Goal: Information Seeking & Learning: Learn about a topic

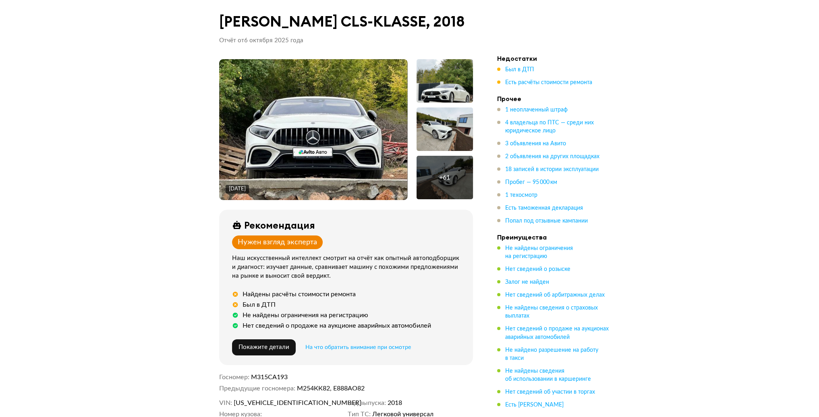
click at [259, 27] on h1 "[PERSON_NAME] CLS-KLASSE, 2018" at bounding box center [346, 21] width 254 height 17
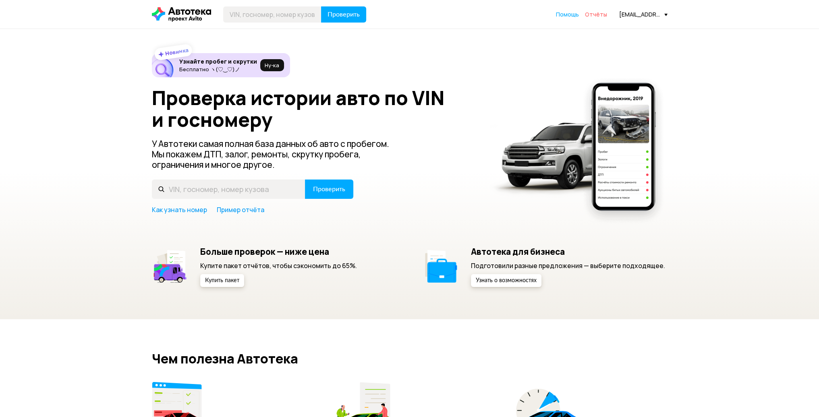
click at [602, 14] on span "Отчёты" at bounding box center [596, 14] width 22 height 8
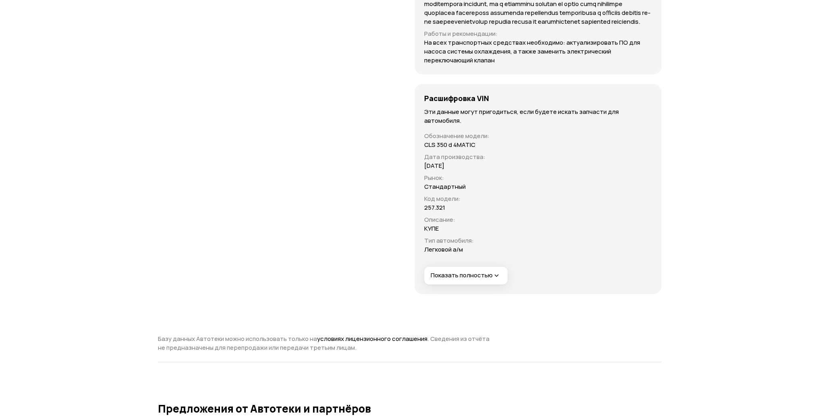
scroll to position [3297, 0]
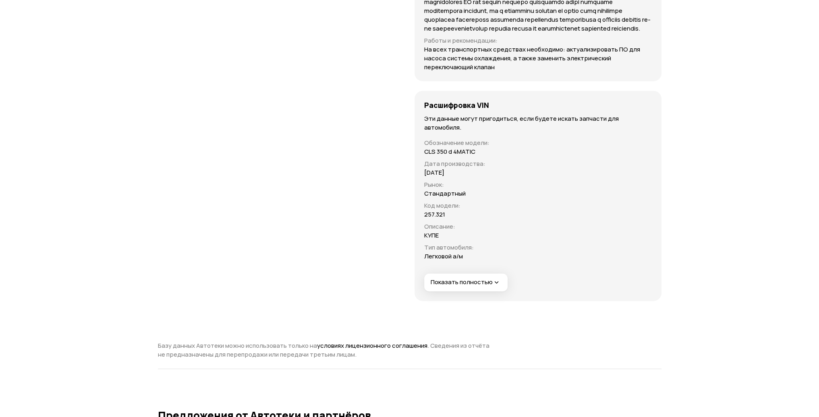
click at [488, 287] on span "Показать полностью" at bounding box center [466, 282] width 70 height 8
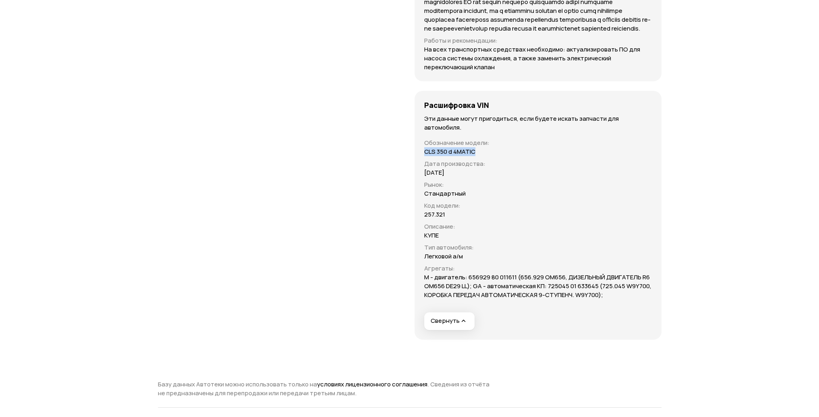
drag, startPoint x: 425, startPoint y: 177, endPoint x: 496, endPoint y: 177, distance: 71.7
click at [496, 156] on div "CLS 350 d 4MATIC" at bounding box center [538, 151] width 228 height 9
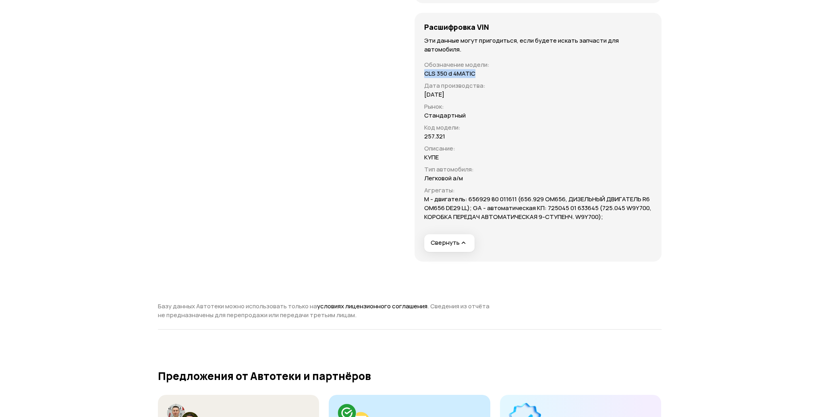
scroll to position [3378, 0]
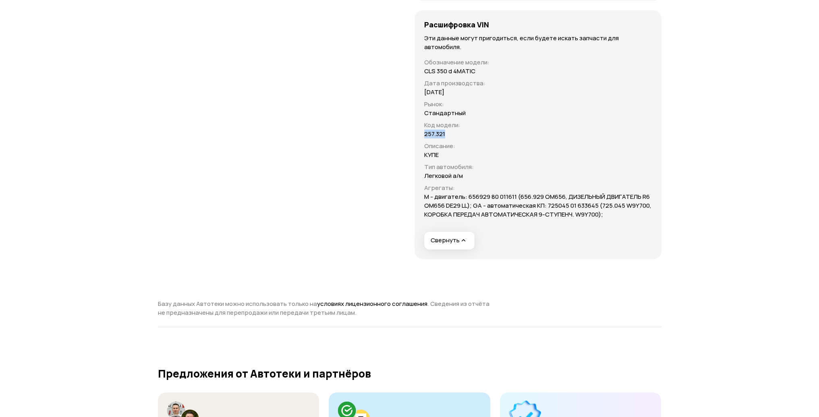
drag, startPoint x: 426, startPoint y: 158, endPoint x: 469, endPoint y: 158, distance: 43.5
click at [470, 139] on div "257.321" at bounding box center [538, 134] width 228 height 9
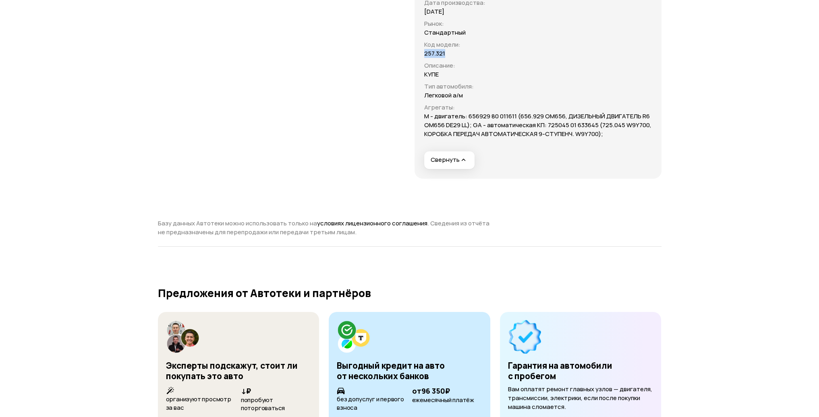
scroll to position [0, 0]
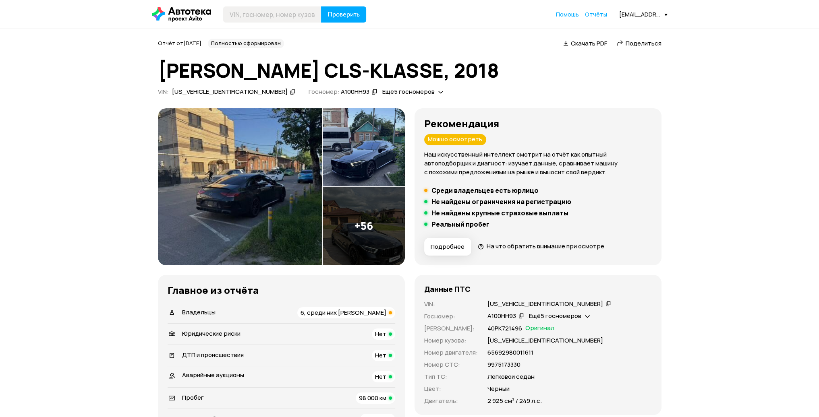
click at [376, 210] on img at bounding box center [364, 226] width 82 height 79
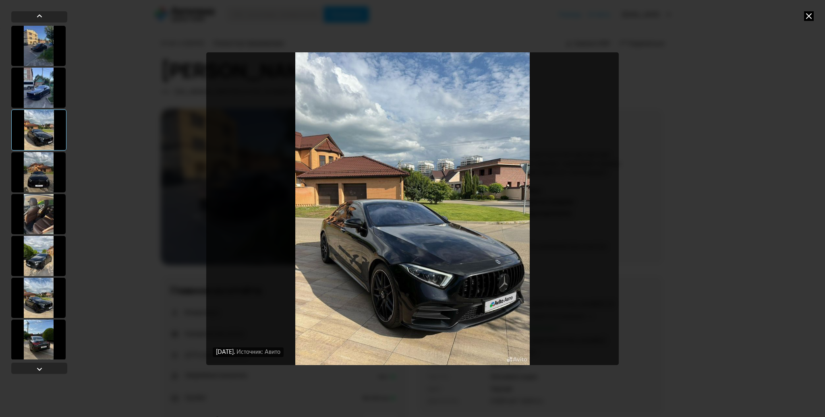
click at [806, 12] on icon at bounding box center [809, 16] width 10 height 10
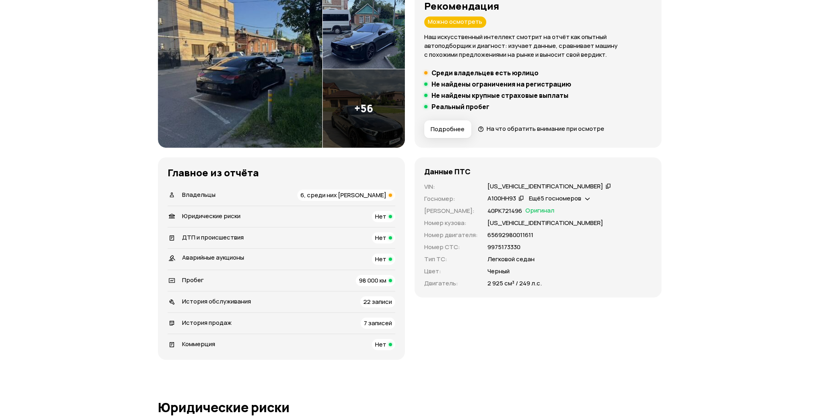
scroll to position [242, 0]
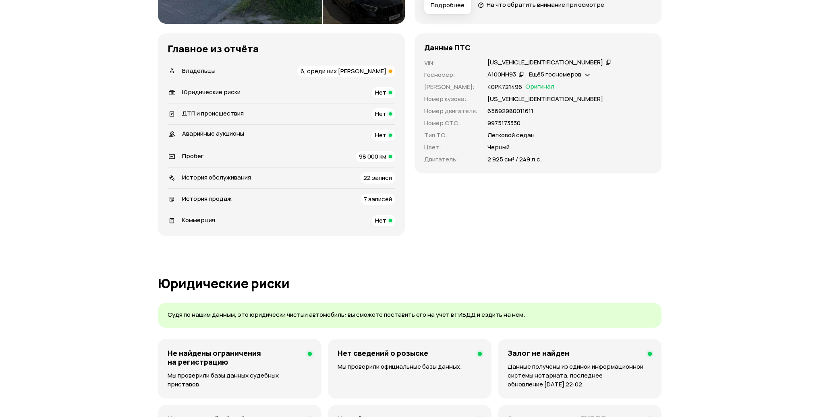
click at [372, 199] on span "7 записей" at bounding box center [378, 199] width 28 height 8
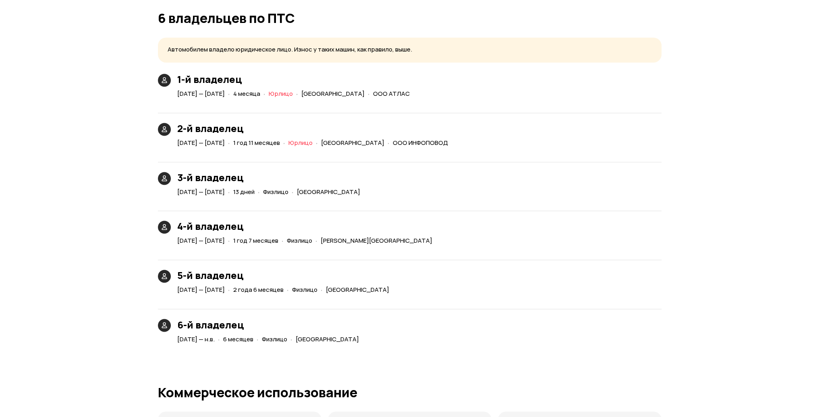
scroll to position [1728, 0]
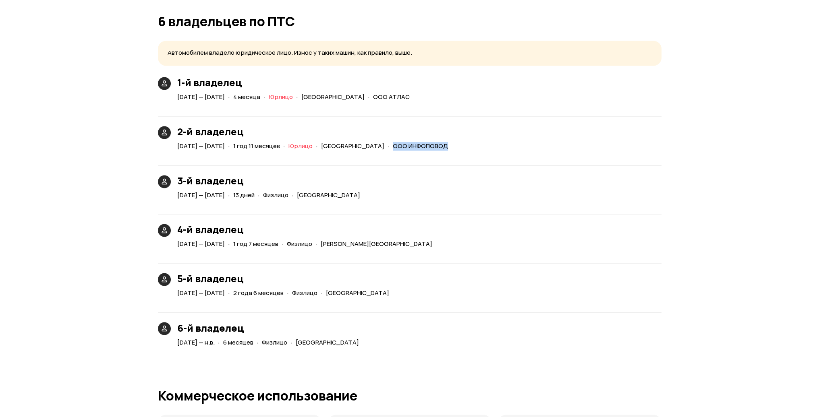
drag, startPoint x: 413, startPoint y: 146, endPoint x: 459, endPoint y: 147, distance: 45.9
click at [515, 148] on div "2-й владелец [DATE] — [DATE] · 1 год 11 месяцев · [PERSON_NAME][GEOGRAPHIC_DATA…" at bounding box center [410, 129] width 504 height 46
copy span "ООО ИНФОПОВОД"
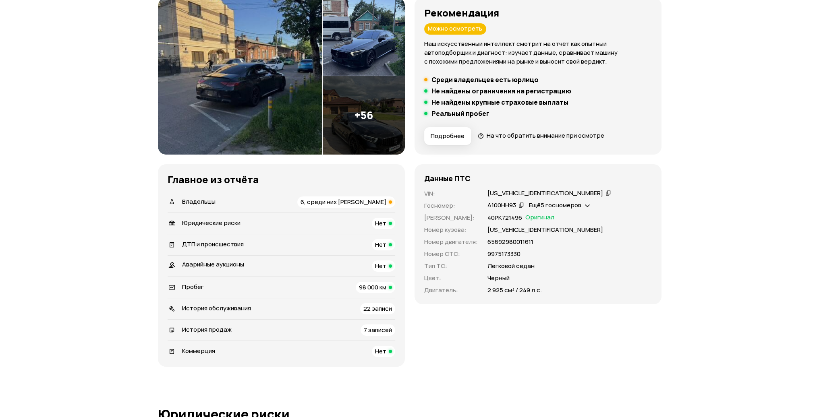
scroll to position [121, 0]
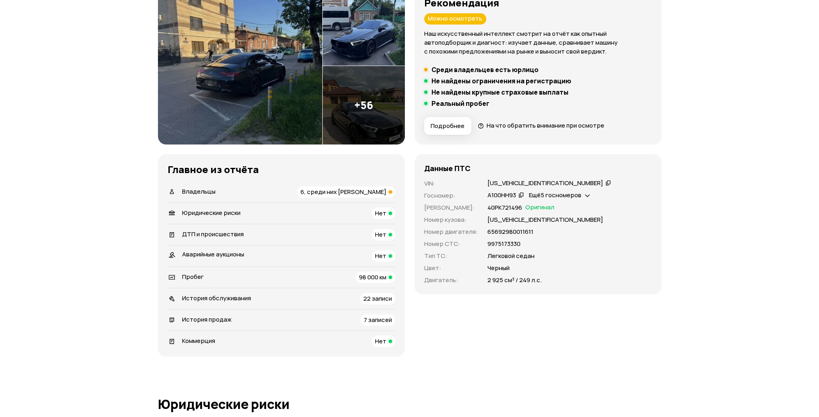
click at [606, 184] on icon at bounding box center [609, 183] width 6 height 8
drag, startPoint x: 488, startPoint y: 219, endPoint x: 551, endPoint y: 219, distance: 63.7
click at [551, 219] on div "[US_VEHICLE_IDENTIFICATION_NUMBER]" at bounding box center [570, 220] width 164 height 9
copy p "[US_VEHICLE_IDENTIFICATION_NUMBER]"
click at [226, 320] on span "История продаж" at bounding box center [207, 320] width 50 height 8
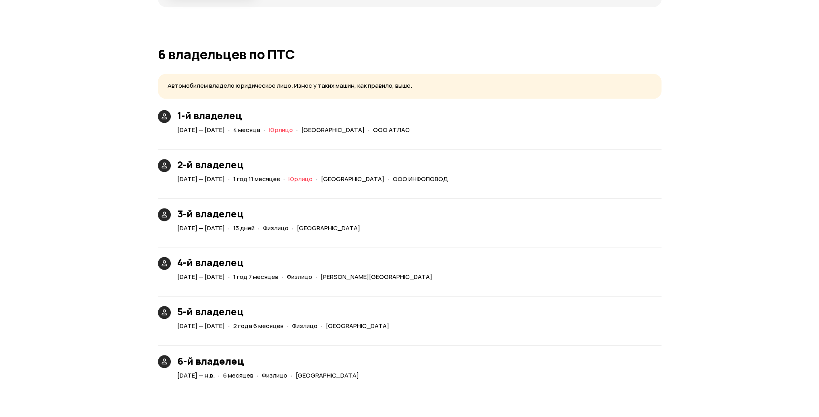
scroll to position [1736, 0]
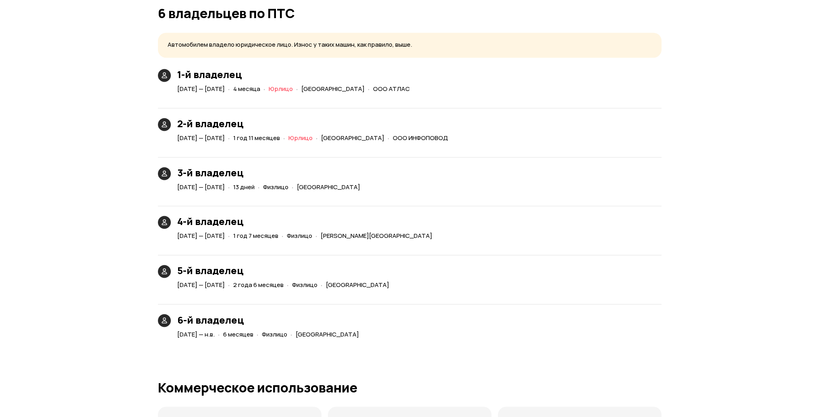
drag, startPoint x: 177, startPoint y: 334, endPoint x: 437, endPoint y: 334, distance: 259.5
click at [437, 334] on div "6-й владелец [DATE] — н.в. · 6 месяцев · Физлицо · [GEOGRAPHIC_DATA]" at bounding box center [410, 318] width 504 height 46
click at [488, 344] on div "Юридические риски Судя по нашим данным, это юридически чистый автомобиль: вы см…" at bounding box center [410, 341] width 504 height 3119
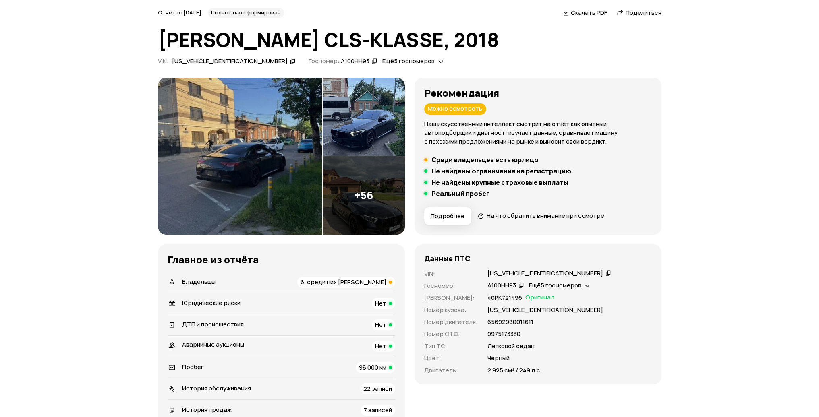
scroll to position [161, 0]
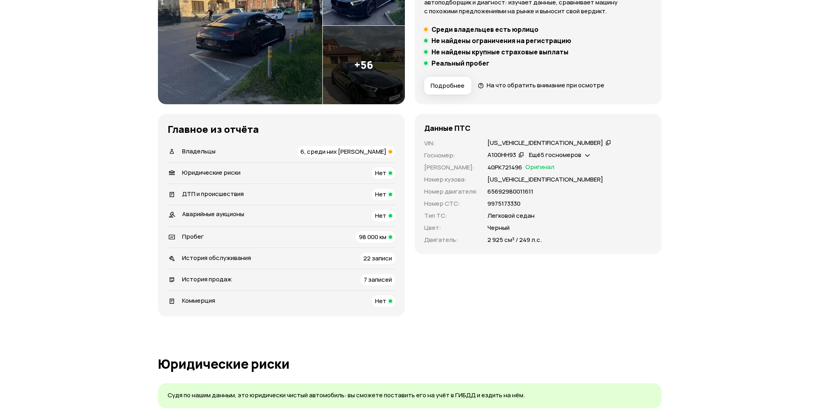
click at [606, 141] on icon at bounding box center [609, 143] width 6 height 8
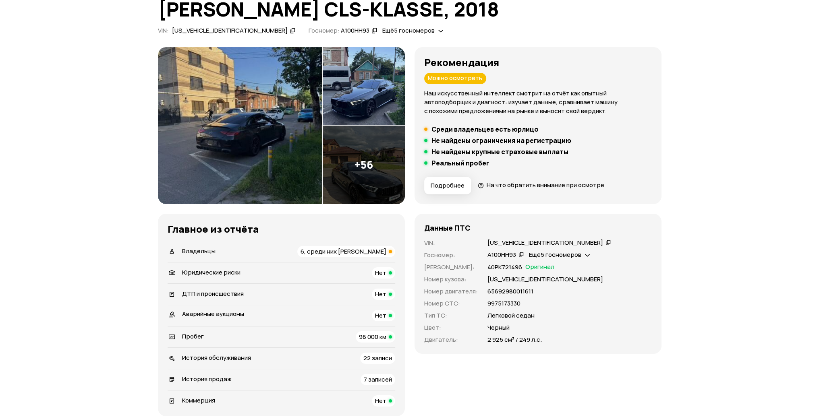
scroll to position [0, 0]
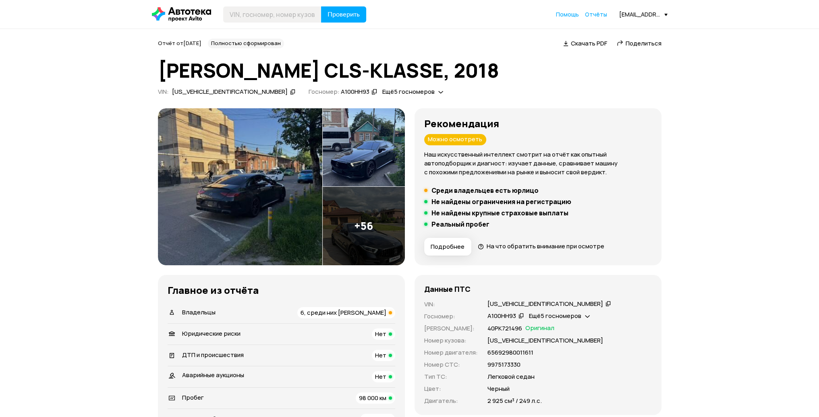
click at [288, 131] on img at bounding box center [240, 186] width 164 height 157
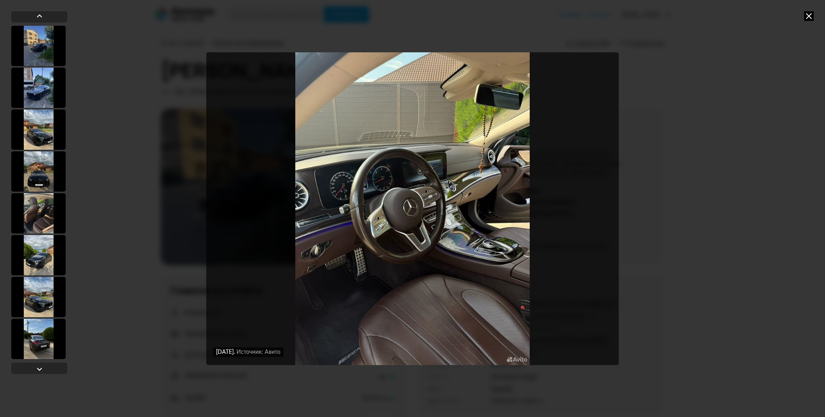
click at [324, 188] on img "Go to Slide 9" at bounding box center [412, 208] width 413 height 313
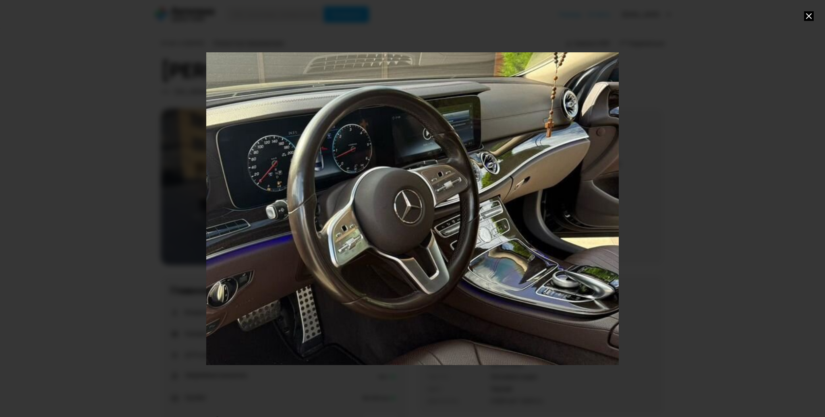
click at [307, 186] on div "Go to Slide 9" at bounding box center [412, 209] width 825 height 626
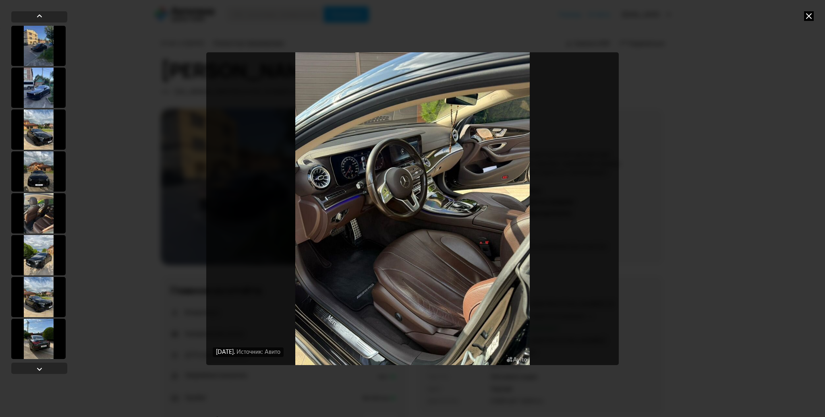
click at [358, 152] on img "Go to Slide 10" at bounding box center [412, 208] width 413 height 313
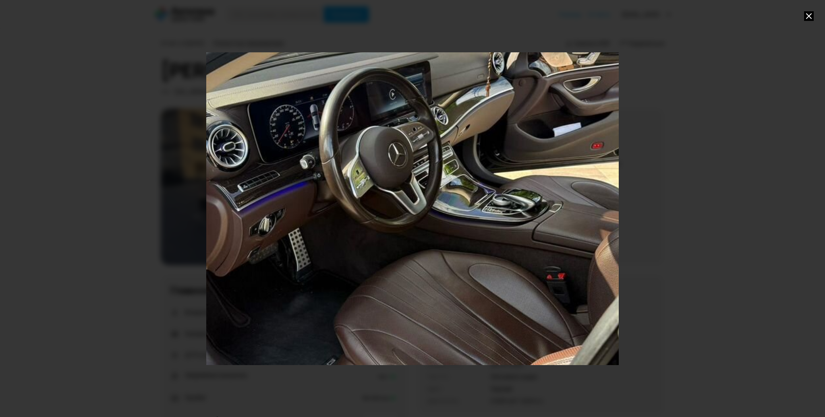
click at [332, 158] on div "Go to Slide 10" at bounding box center [412, 209] width 825 height 626
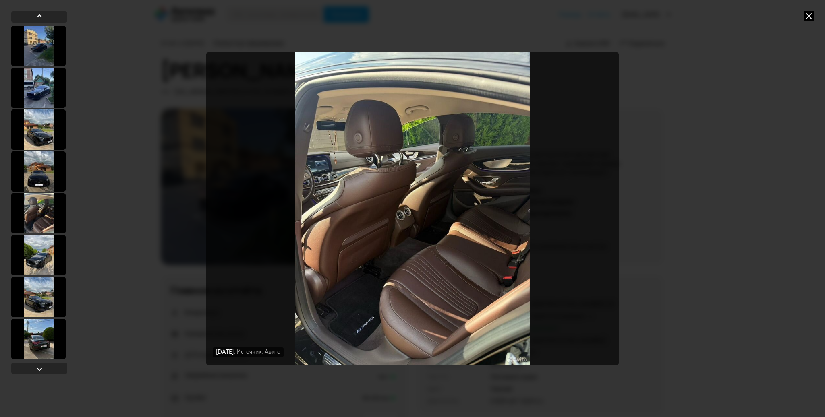
click at [343, 166] on img "Go to Slide 11" at bounding box center [412, 208] width 413 height 313
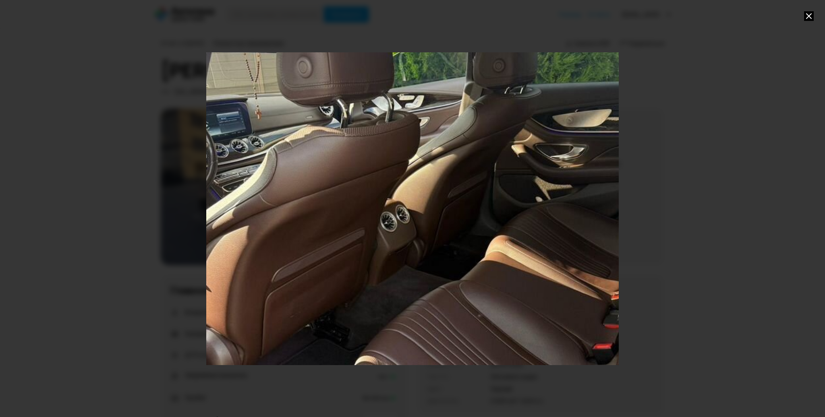
click at [349, 166] on div "Go to Slide 11" at bounding box center [412, 209] width 825 height 626
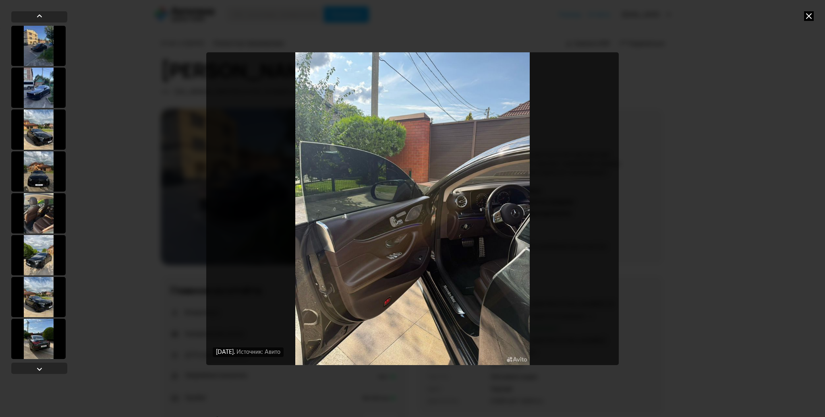
click at [492, 208] on img "Go to Slide 13" at bounding box center [412, 208] width 413 height 313
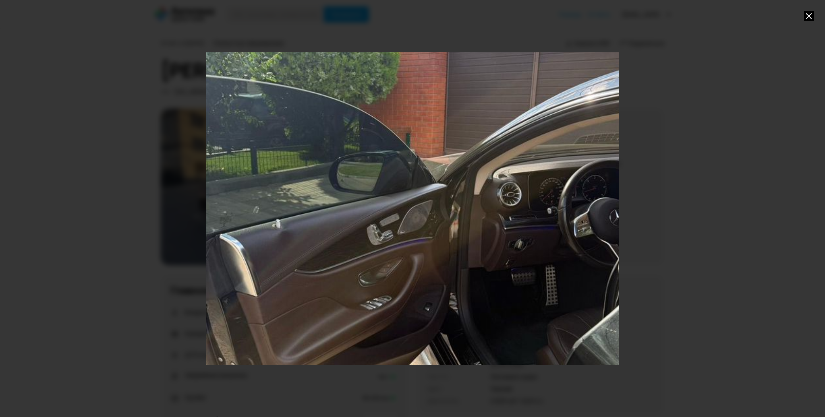
click at [480, 211] on div "Go to Slide 13" at bounding box center [412, 209] width 825 height 626
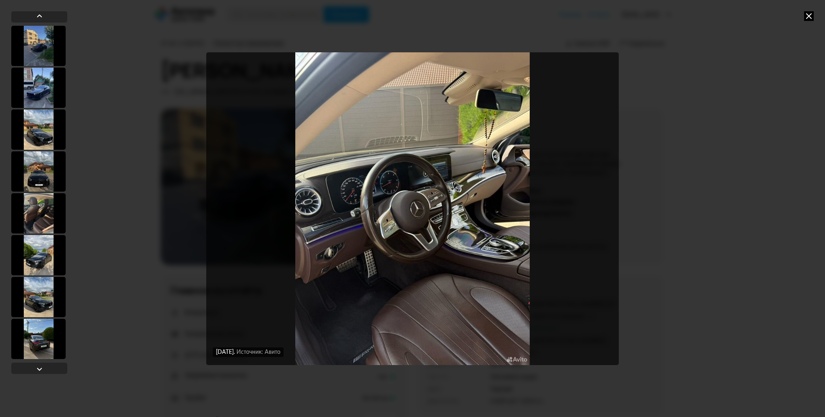
click at [810, 15] on icon at bounding box center [809, 16] width 10 height 10
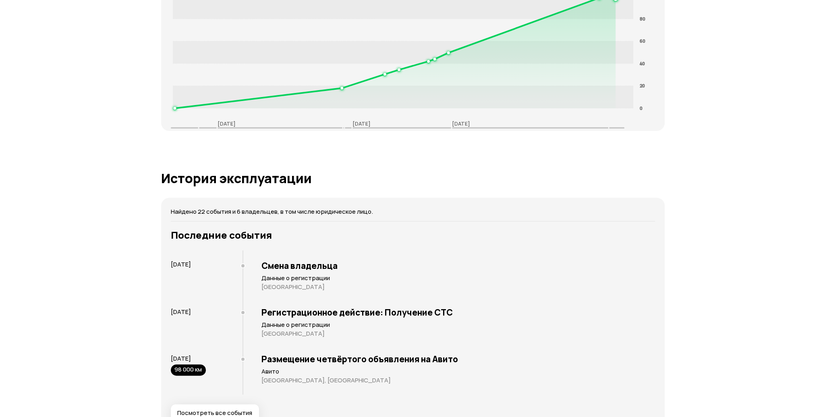
scroll to position [1370, 0]
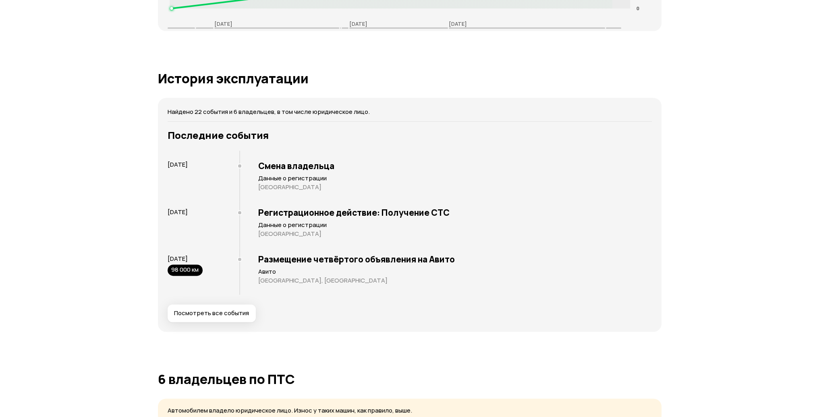
click at [222, 312] on span "Посмотреть все события" at bounding box center [211, 313] width 75 height 8
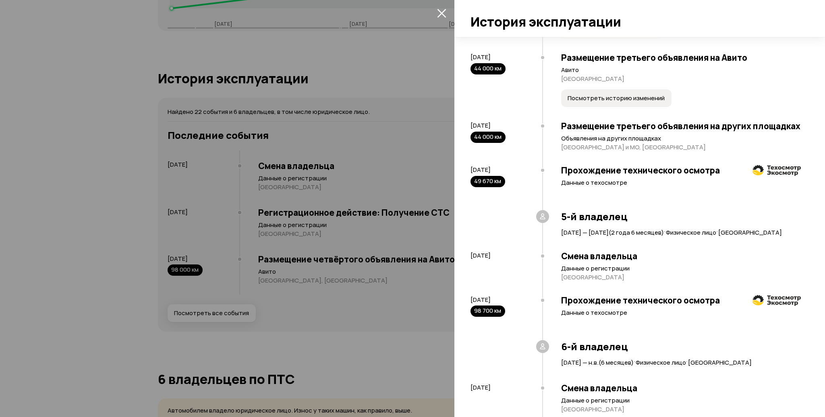
scroll to position [1188, 0]
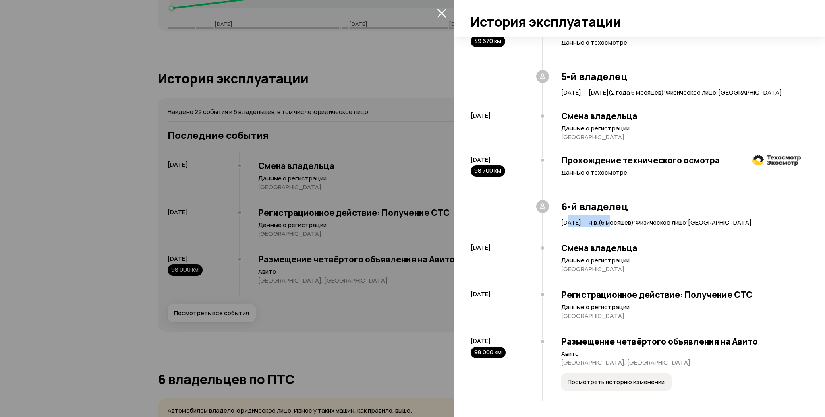
drag, startPoint x: 569, startPoint y: 224, endPoint x: 636, endPoint y: 223, distance: 67.3
click at [634, 223] on span "[DATE] — н.в. ( 6 месяцев )" at bounding box center [597, 222] width 73 height 8
click at [627, 245] on h3 "Смена владельца" at bounding box center [681, 248] width 240 height 10
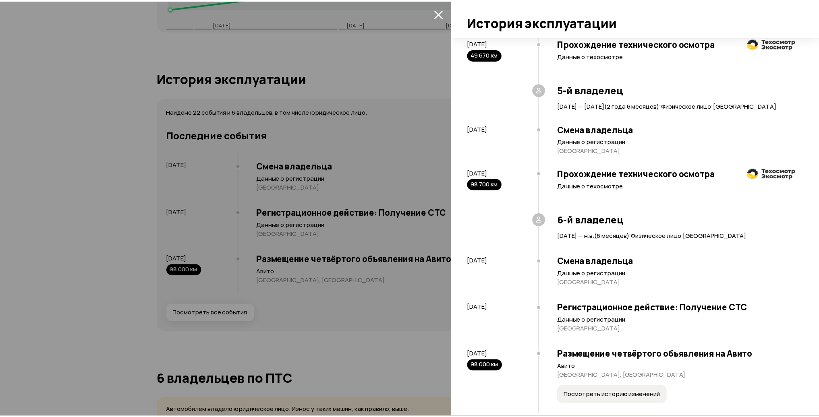
scroll to position [1067, 0]
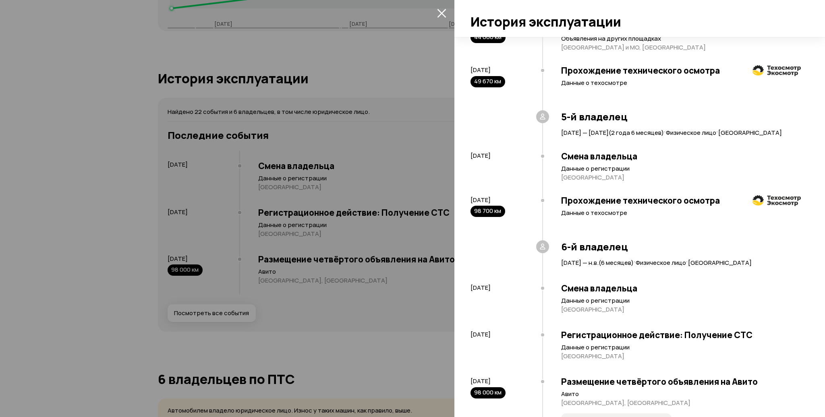
click at [443, 10] on icon "закрыть" at bounding box center [441, 12] width 9 height 9
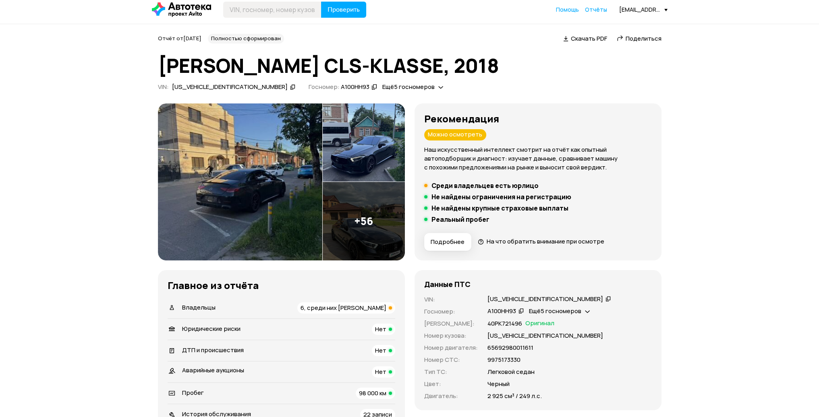
scroll to position [0, 0]
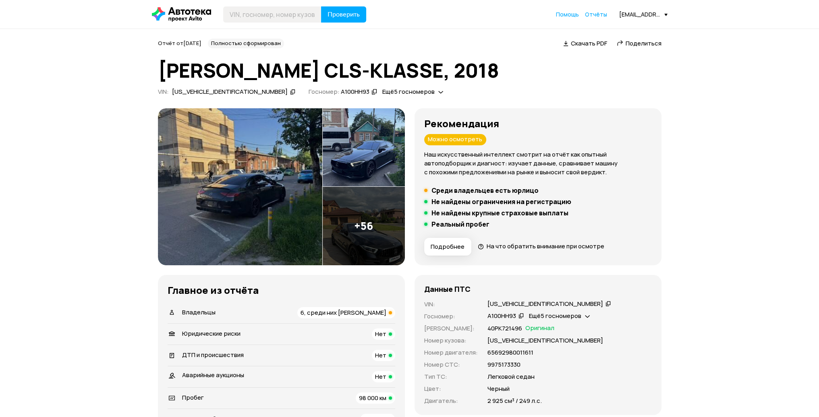
click at [588, 318] on icon at bounding box center [587, 316] width 5 height 8
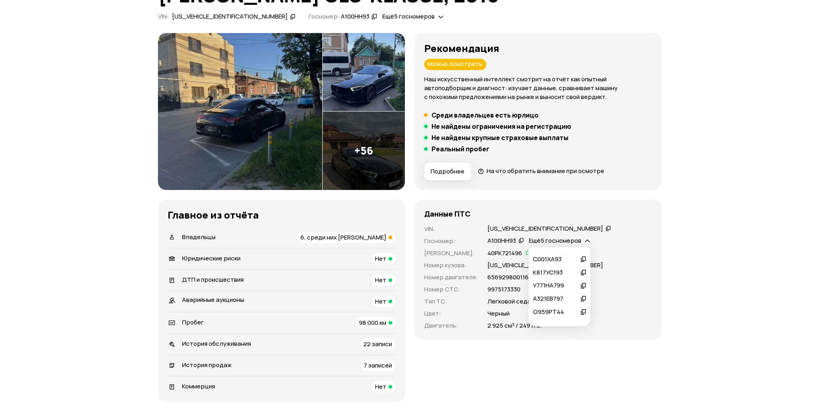
scroll to position [81, 0]
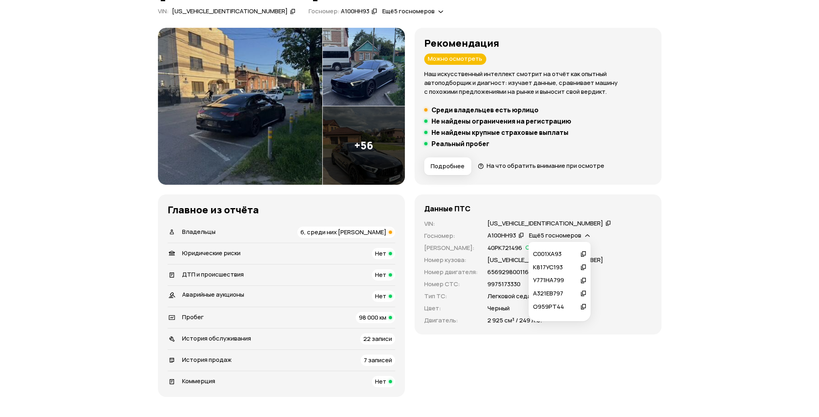
click at [590, 236] on icon at bounding box center [587, 235] width 5 height 8
drag, startPoint x: 502, startPoint y: 246, endPoint x: 509, endPoint y: 246, distance: 7.7
click at [509, 246] on p "40РК721496" at bounding box center [505, 248] width 35 height 9
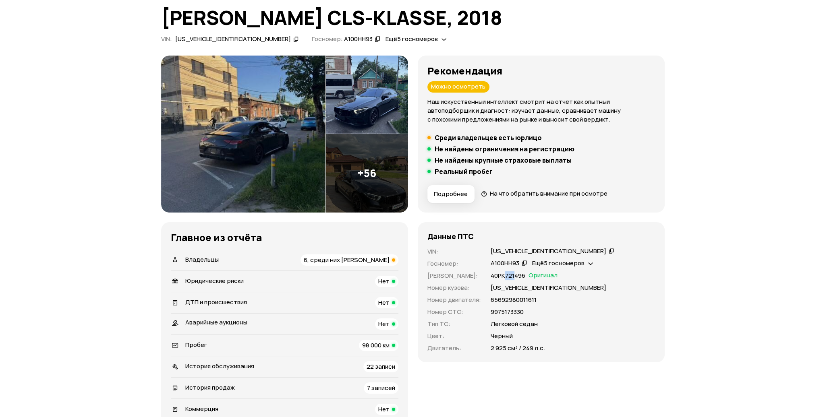
scroll to position [0, 0]
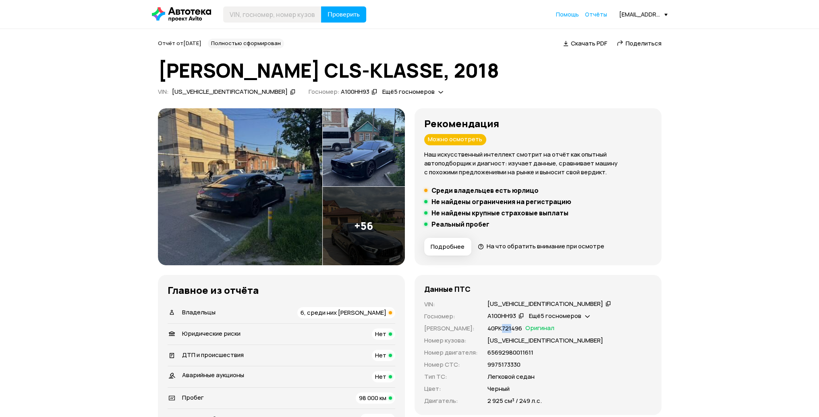
click at [253, 206] on img at bounding box center [240, 186] width 164 height 157
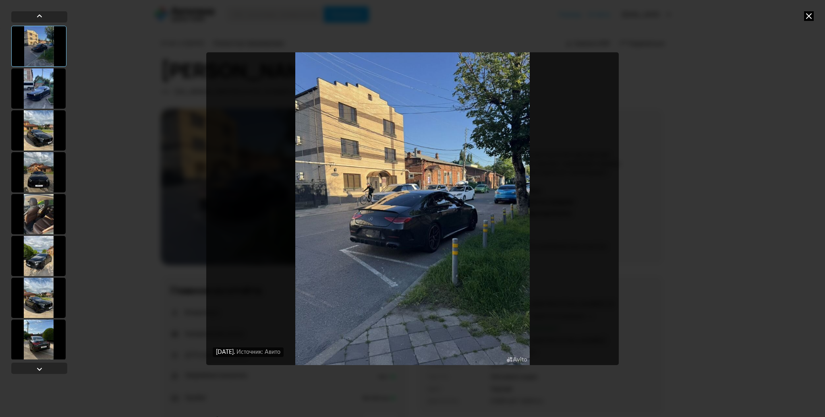
click at [42, 93] on div at bounding box center [38, 89] width 54 height 40
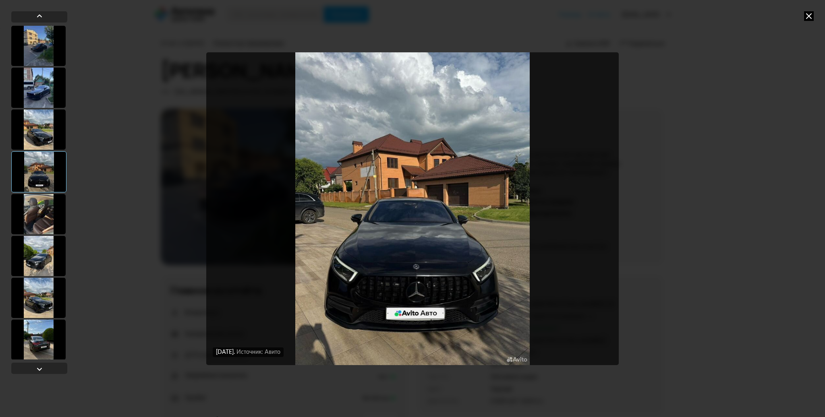
click at [416, 205] on img "Go to Slide 4" at bounding box center [412, 208] width 413 height 313
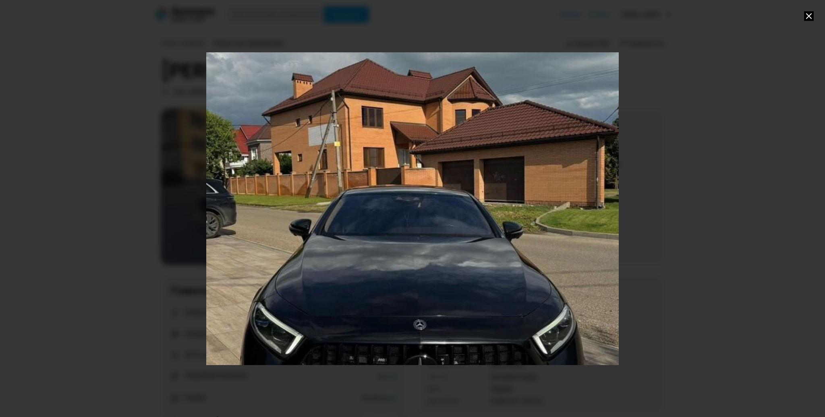
click at [417, 208] on div "Go to Slide 4" at bounding box center [412, 209] width 825 height 626
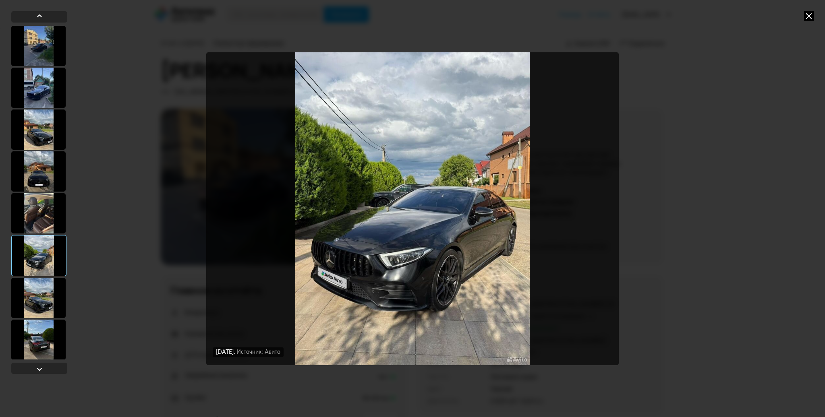
click at [446, 187] on img "Go to Slide 6" at bounding box center [412, 208] width 413 height 313
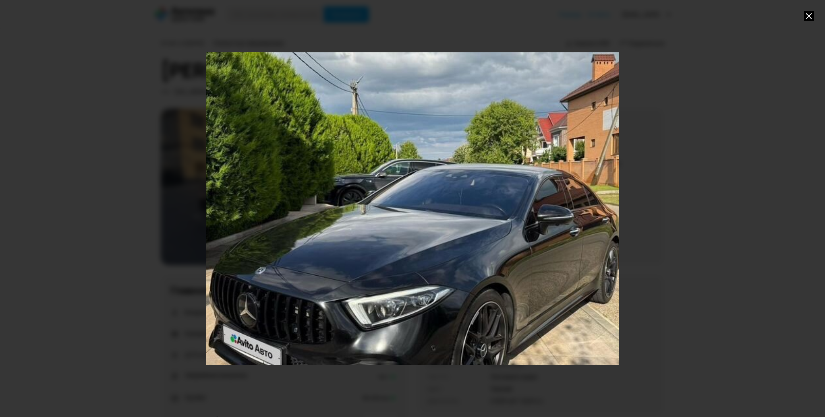
click at [808, 15] on icon at bounding box center [809, 16] width 10 height 10
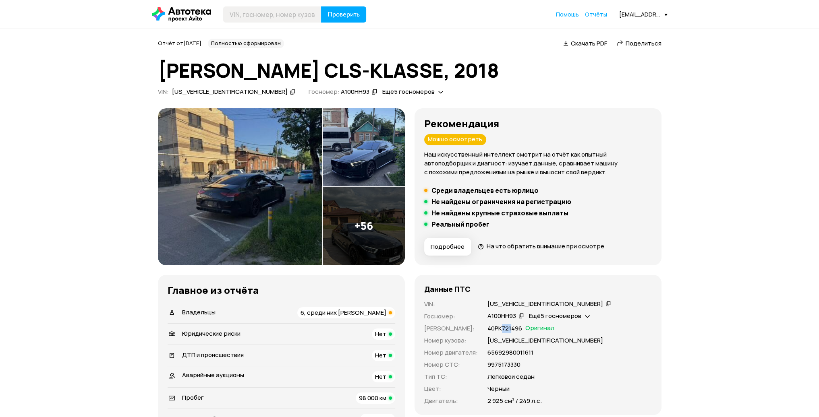
click at [343, 172] on img at bounding box center [364, 147] width 82 height 79
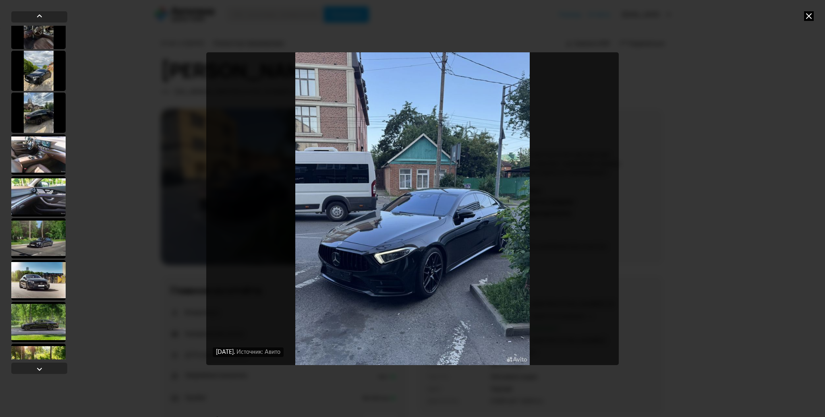
click at [44, 254] on div at bounding box center [38, 238] width 54 height 40
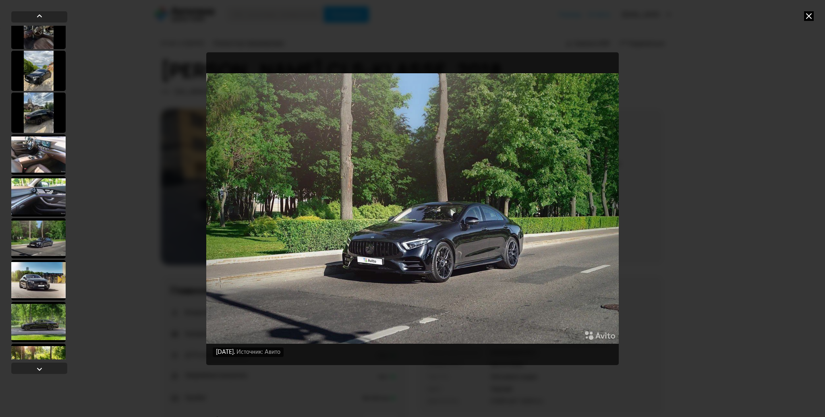
scroll to position [604, 0]
click at [43, 269] on div at bounding box center [38, 281] width 54 height 40
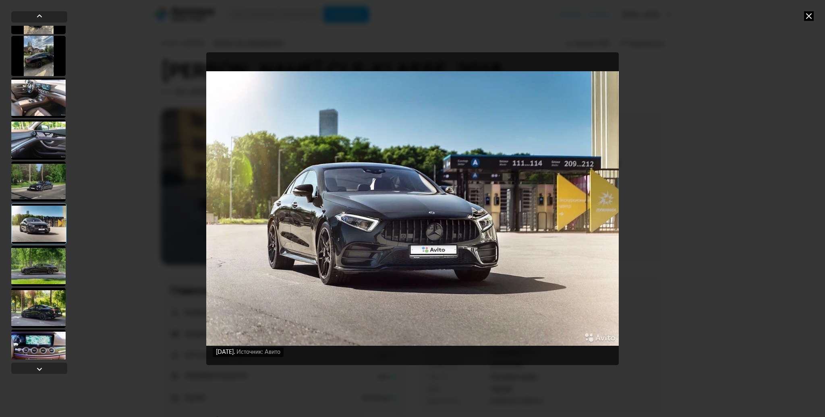
scroll to position [684, 0]
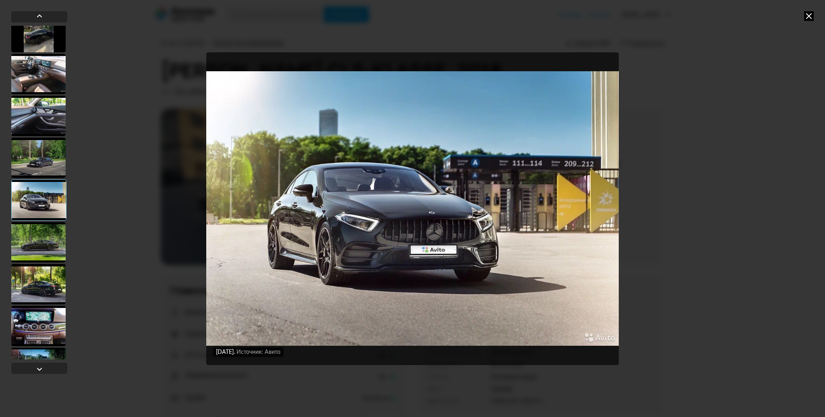
click at [46, 231] on div at bounding box center [38, 242] width 54 height 40
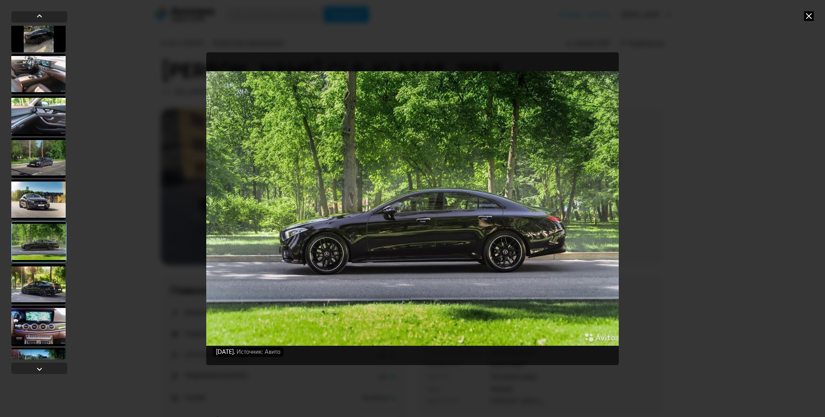
click at [42, 315] on div at bounding box center [38, 326] width 54 height 40
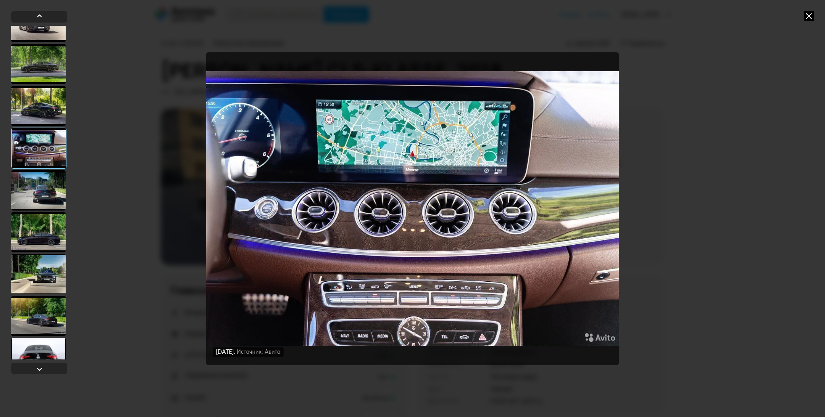
scroll to position [886, 0]
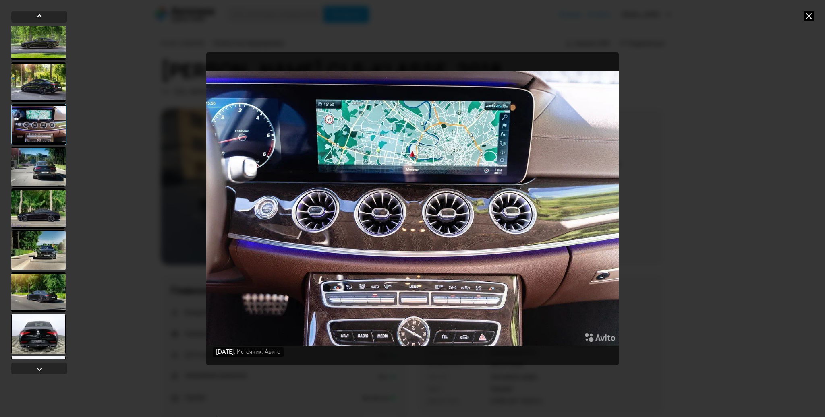
click at [48, 243] on div at bounding box center [38, 250] width 54 height 40
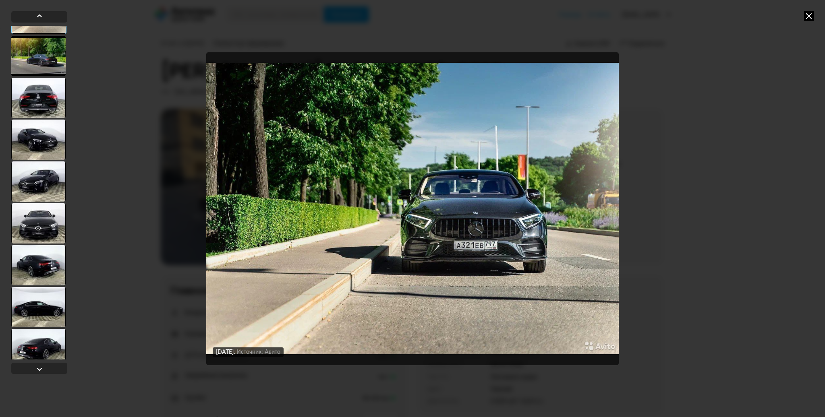
scroll to position [1128, 0]
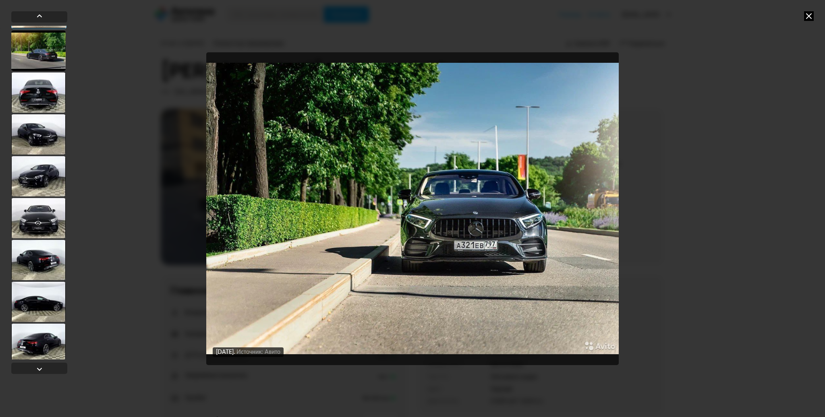
click at [47, 221] on div at bounding box center [38, 218] width 54 height 40
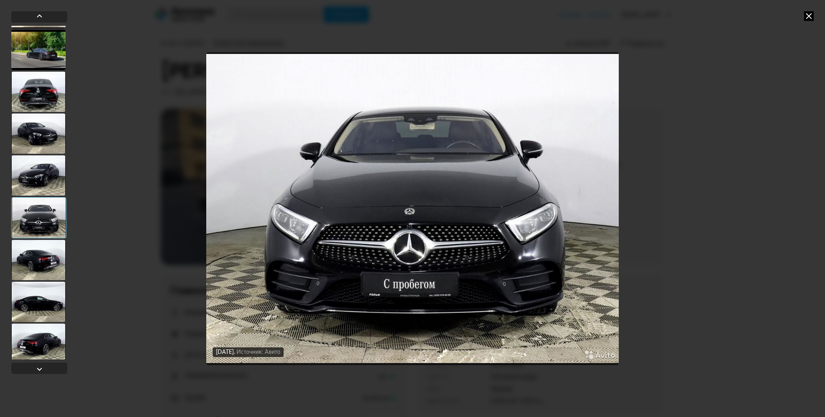
click at [434, 123] on img "Go to Slide 32" at bounding box center [412, 208] width 413 height 313
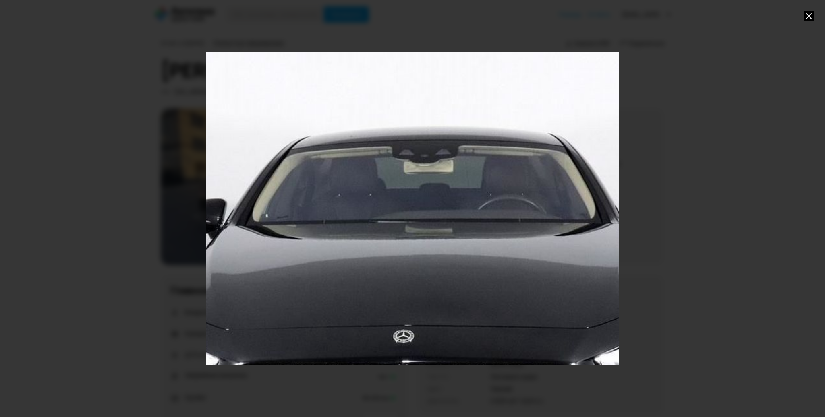
drag, startPoint x: 450, startPoint y: 81, endPoint x: 446, endPoint y: 203, distance: 121.7
click at [446, 203] on div "Go to Slide 32" at bounding box center [409, 330] width 825 height 626
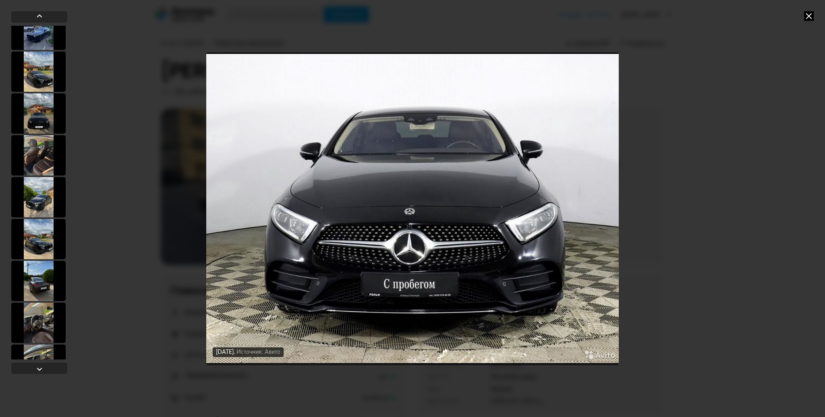
scroll to position [121, 0]
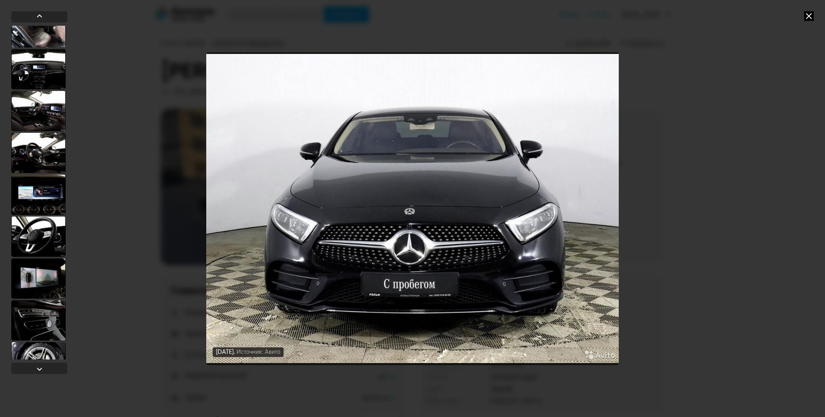
click at [45, 240] on div at bounding box center [38, 237] width 54 height 40
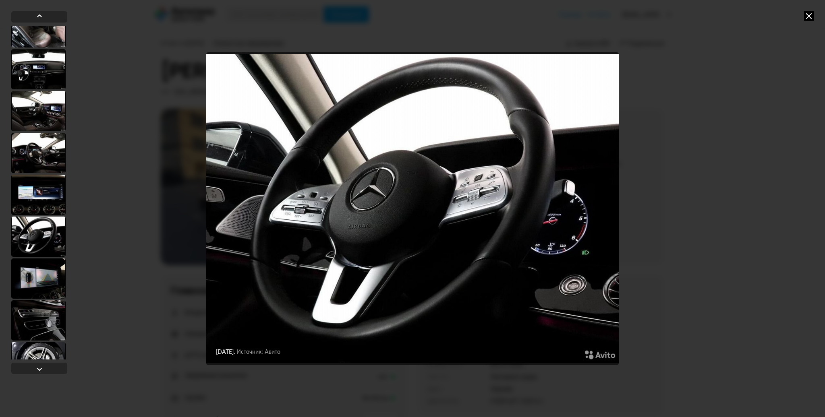
scroll to position [1611, 0]
click at [46, 289] on div at bounding box center [38, 280] width 54 height 40
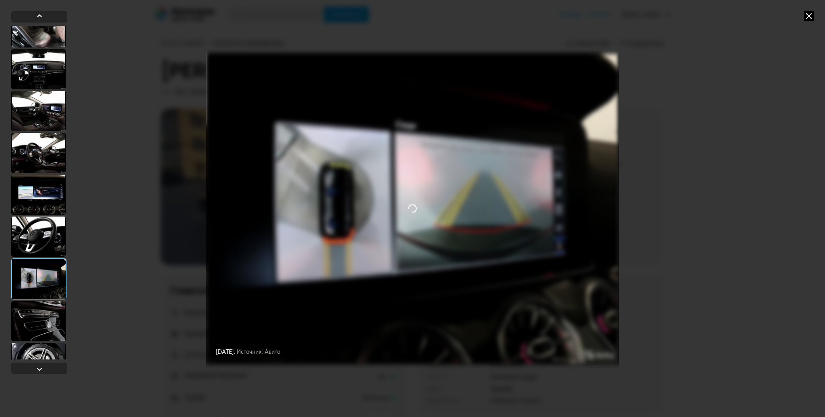
click at [31, 231] on div at bounding box center [38, 237] width 54 height 40
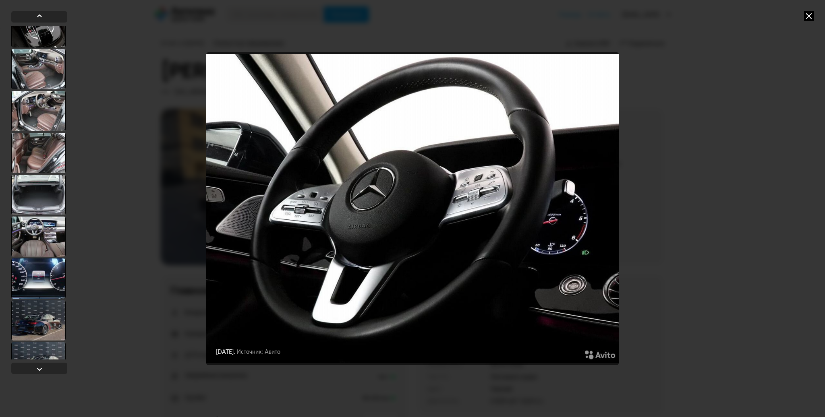
scroll to position [2095, 0]
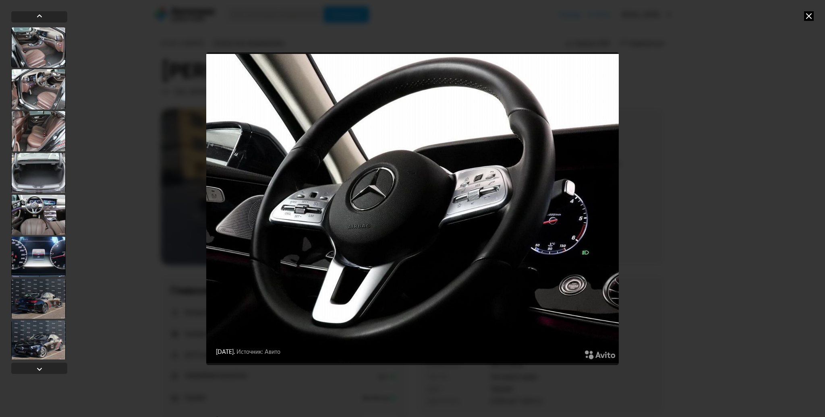
click at [48, 210] on div at bounding box center [38, 215] width 54 height 40
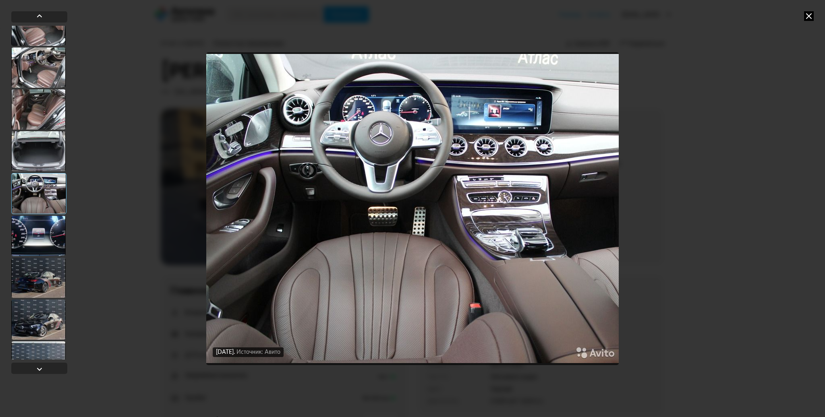
scroll to position [2139, 0]
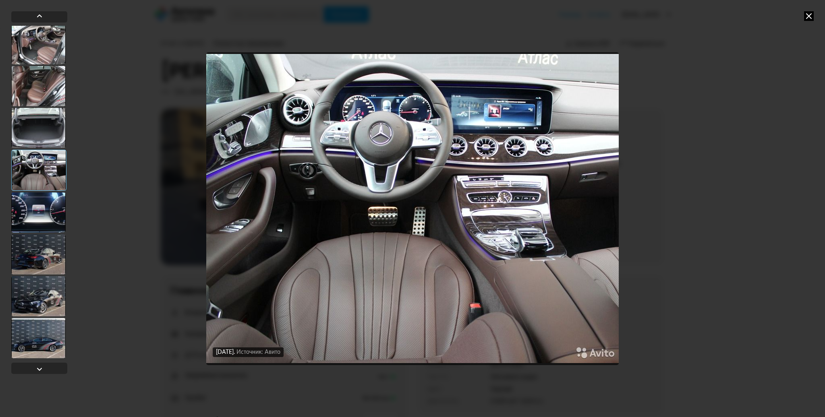
click at [51, 282] on div at bounding box center [38, 296] width 54 height 40
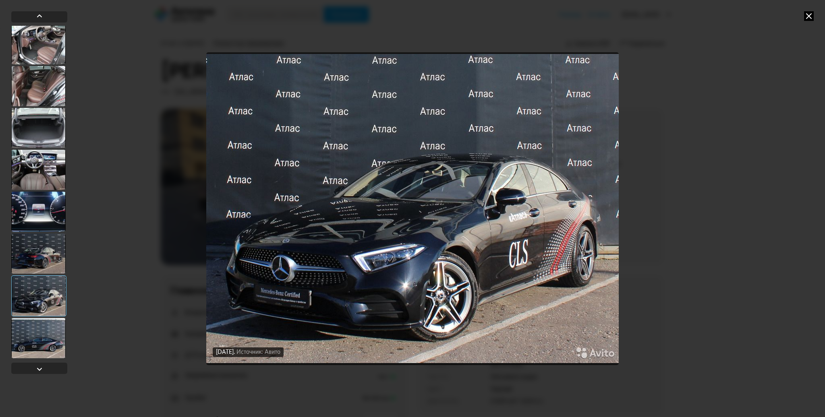
click at [430, 165] on img "Go to Slide 58" at bounding box center [412, 208] width 413 height 313
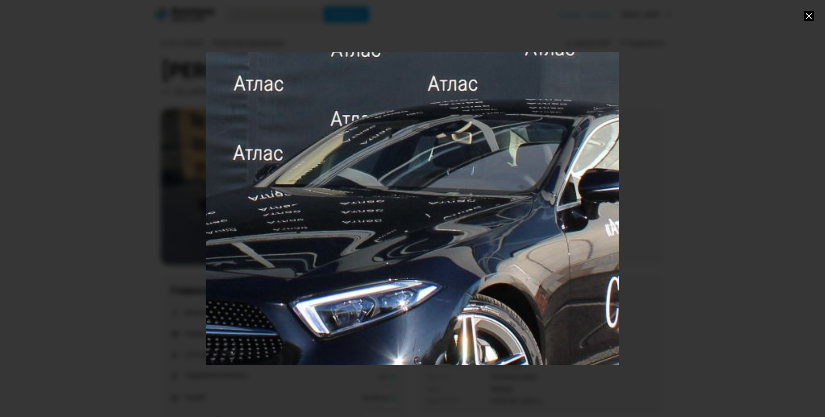
click at [440, 169] on div "Go to Slide 58" at bounding box center [412, 209] width 825 height 626
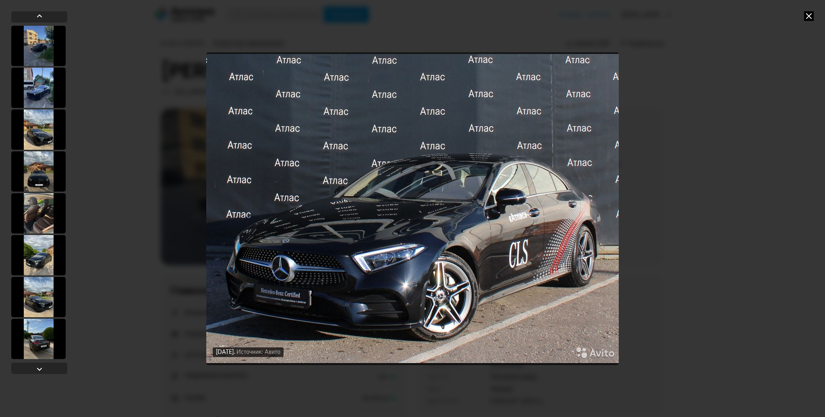
click at [289, 275] on img "Go to Slide 58" at bounding box center [412, 208] width 413 height 313
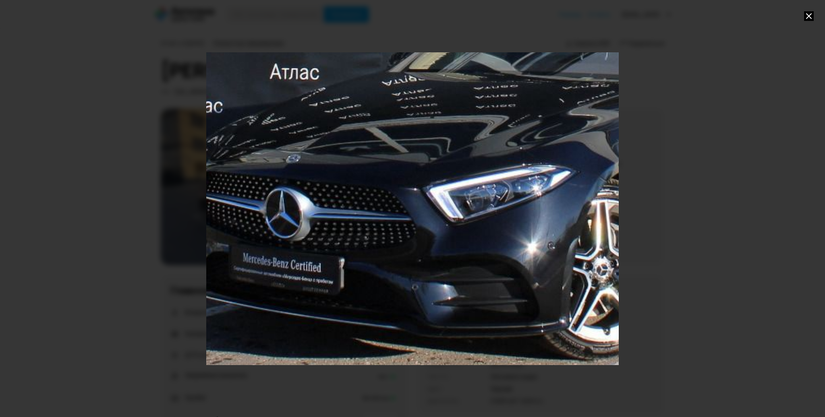
drag, startPoint x: 298, startPoint y: 313, endPoint x: 432, endPoint y: 198, distance: 176.6
click at [432, 198] on div "Go to Slide 58" at bounding box center [546, 93] width 825 height 626
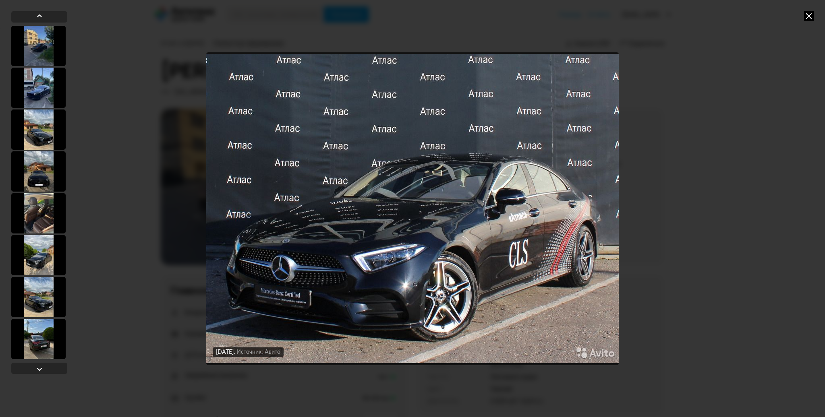
click at [334, 244] on img "Go to Slide 58" at bounding box center [412, 208] width 413 height 313
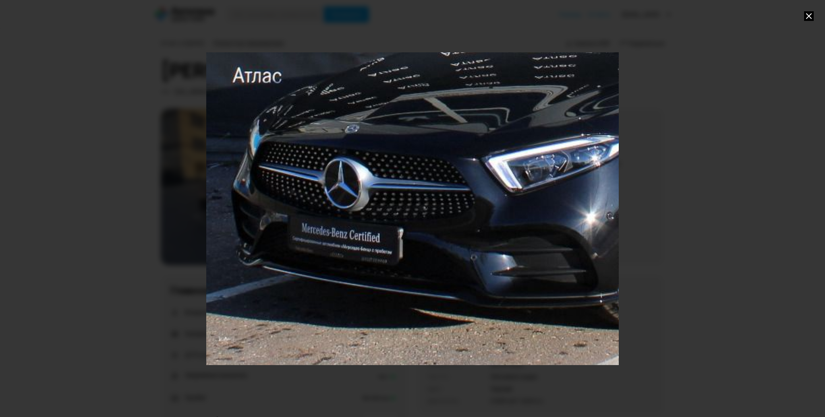
drag, startPoint x: 253, startPoint y: 309, endPoint x: 446, endPoint y: 164, distance: 241.1
click at [446, 164] on div "Go to Slide 58" at bounding box center [605, 64] width 825 height 626
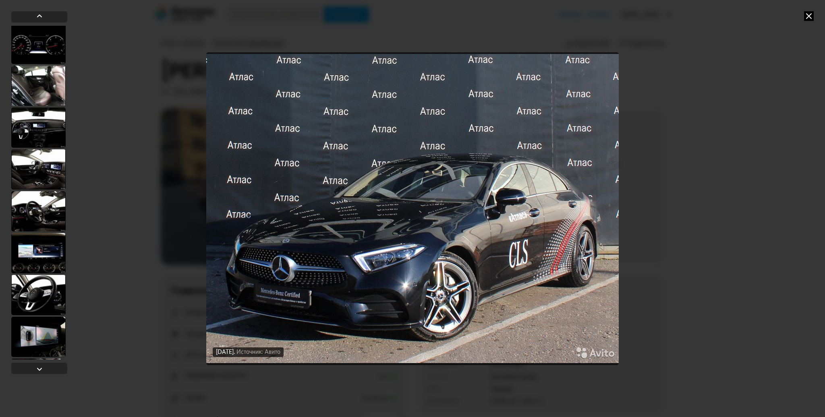
scroll to position [1494, 0]
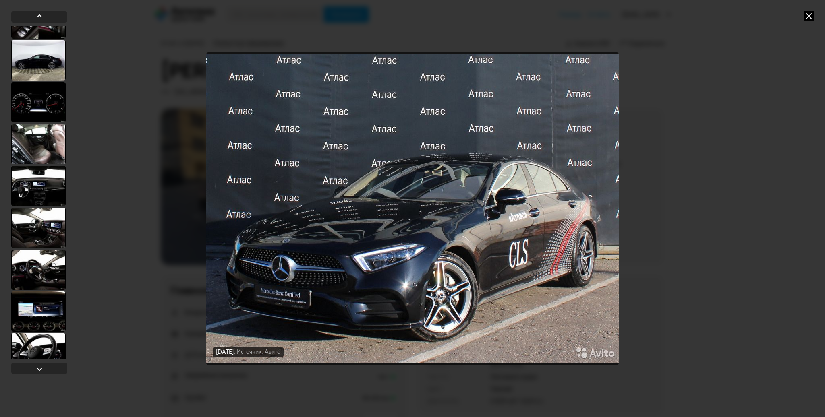
click at [42, 189] on div at bounding box center [38, 186] width 54 height 40
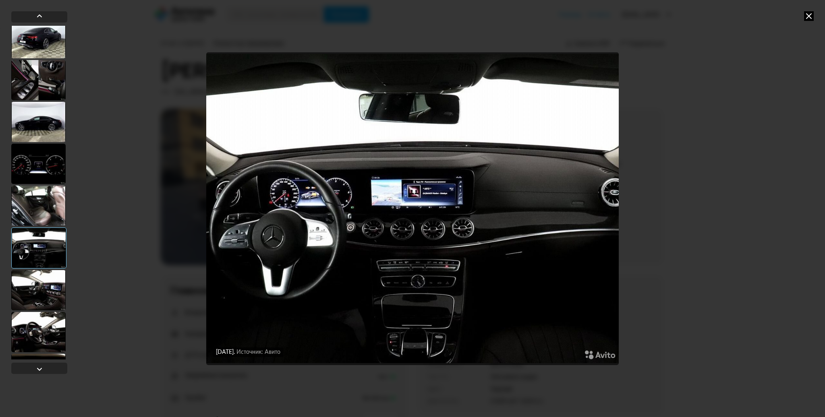
scroll to position [1414, 0]
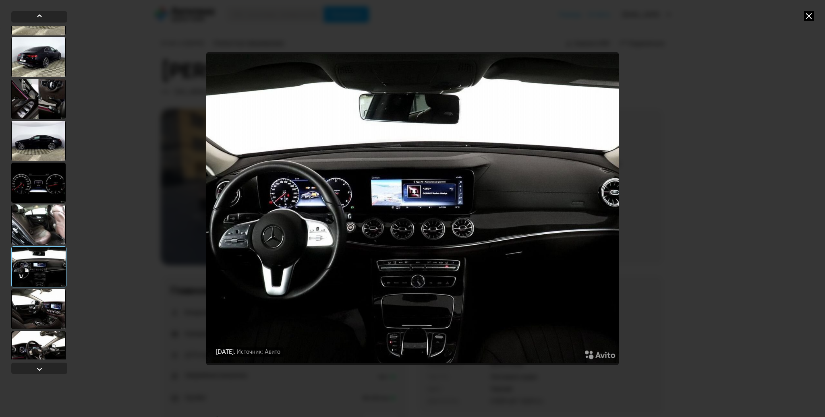
click at [45, 226] on div at bounding box center [38, 225] width 54 height 40
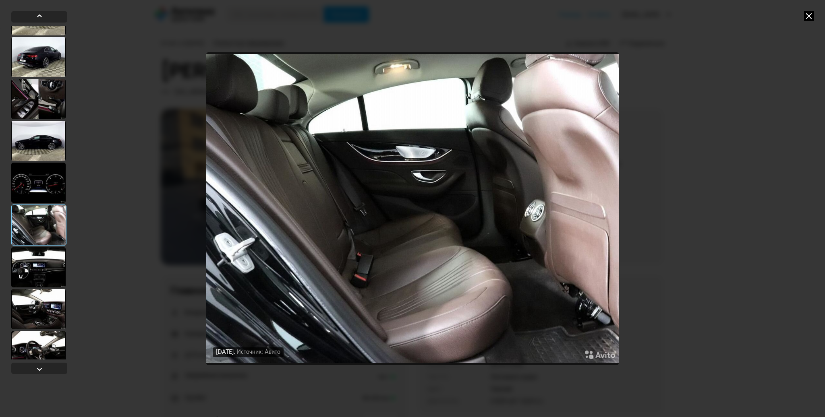
click at [43, 302] on div at bounding box center [38, 309] width 54 height 40
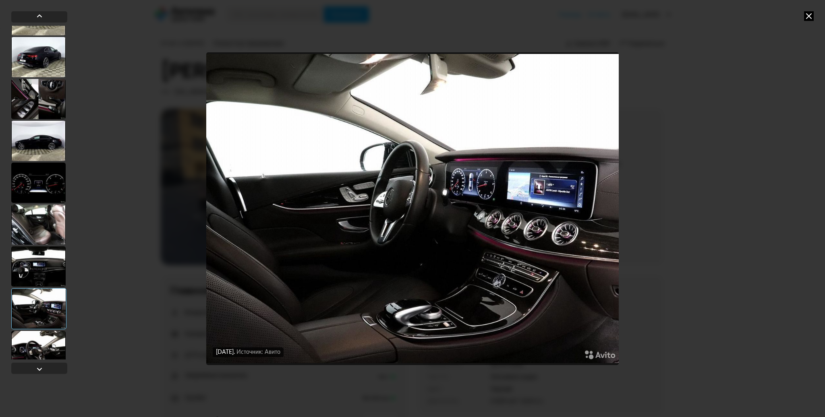
click at [41, 150] on div at bounding box center [38, 141] width 54 height 40
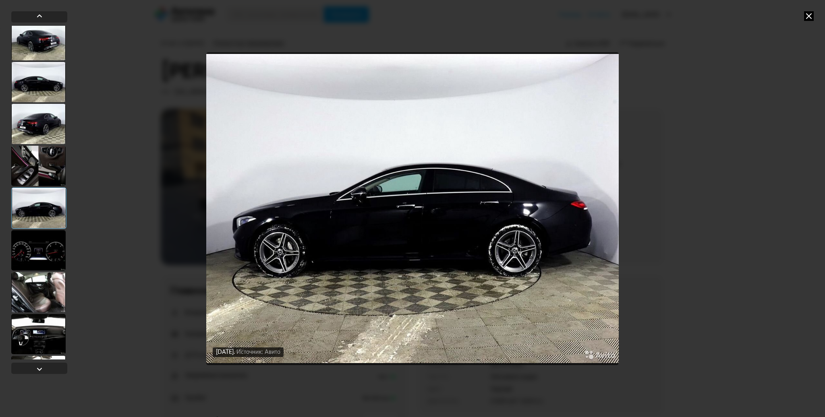
scroll to position [1333, 0]
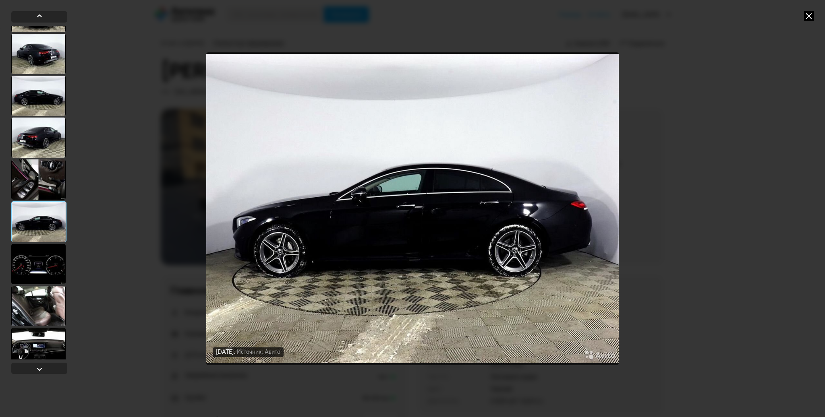
click at [42, 185] on div at bounding box center [38, 180] width 54 height 40
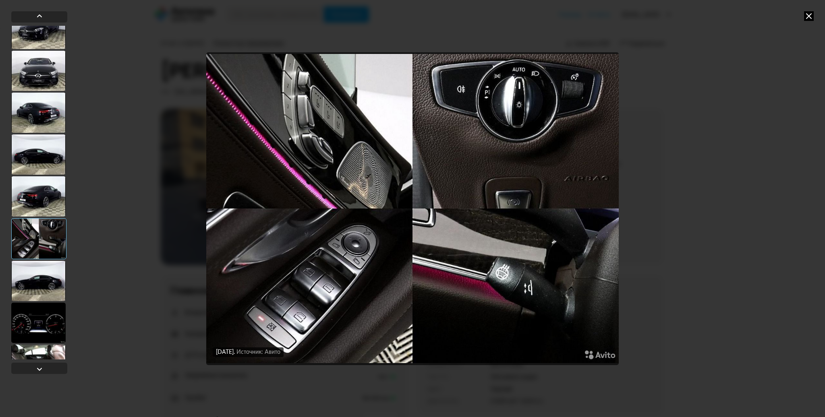
scroll to position [1252, 0]
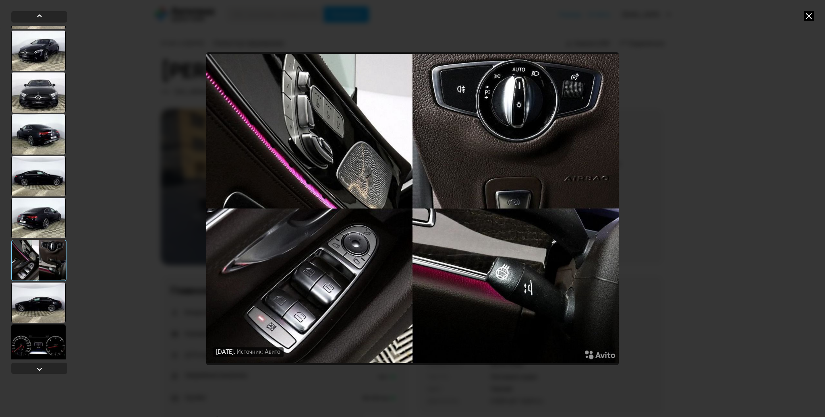
click at [40, 215] on div at bounding box center [38, 218] width 54 height 40
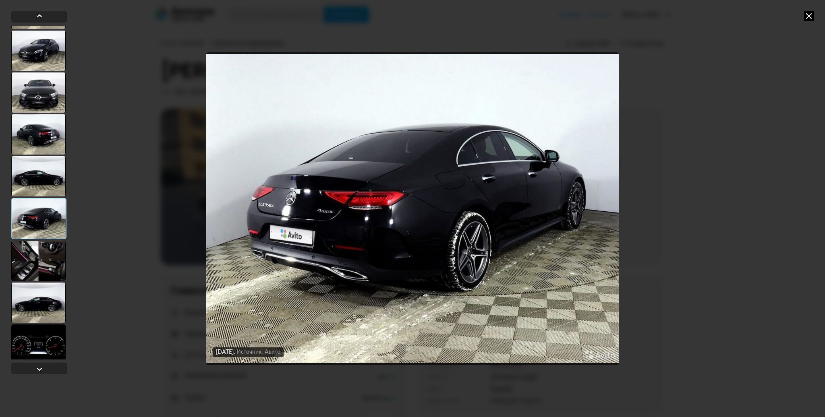
click at [38, 178] on div at bounding box center [38, 176] width 54 height 40
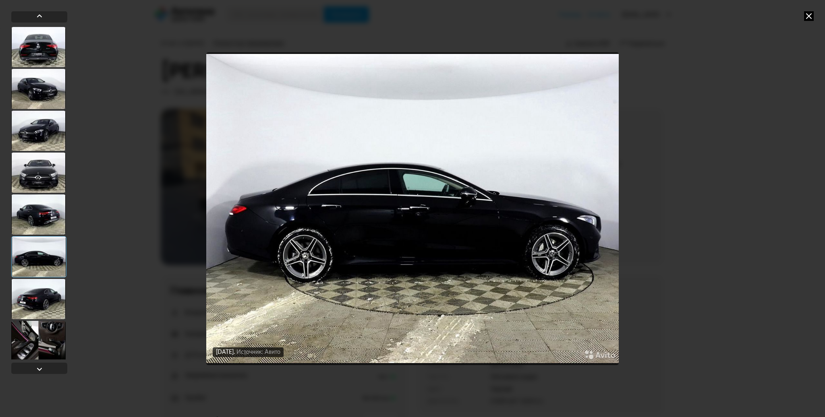
scroll to position [1172, 0]
click at [40, 197] on div at bounding box center [38, 215] width 54 height 40
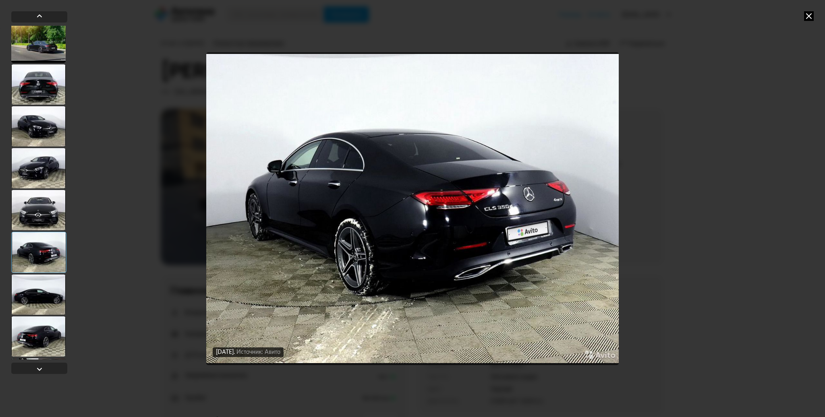
scroll to position [1132, 0]
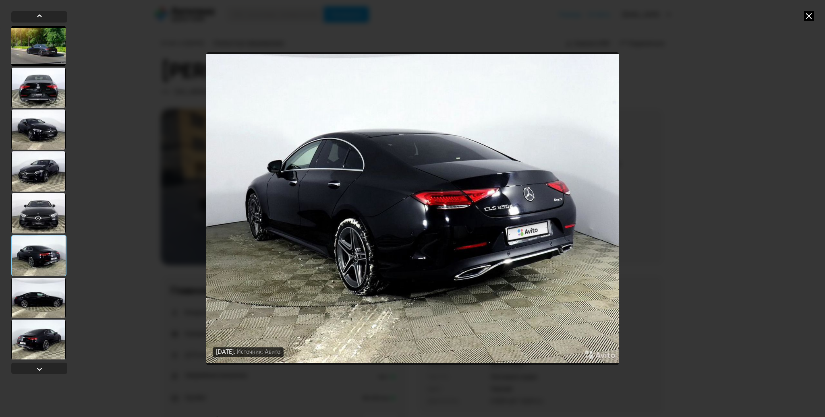
click at [49, 222] on div at bounding box center [38, 213] width 54 height 40
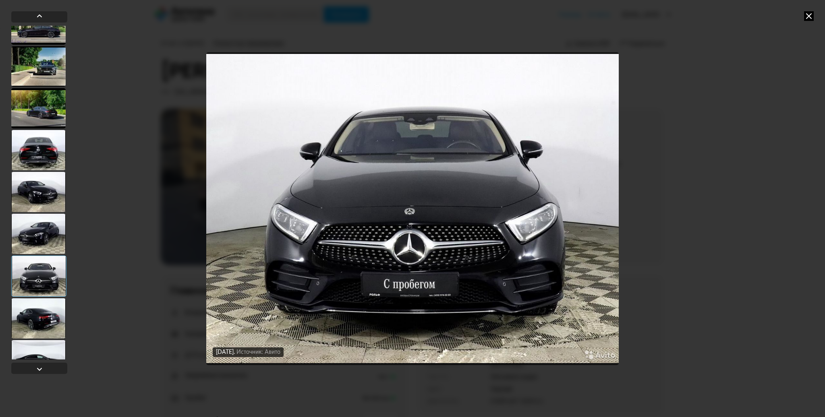
scroll to position [1051, 0]
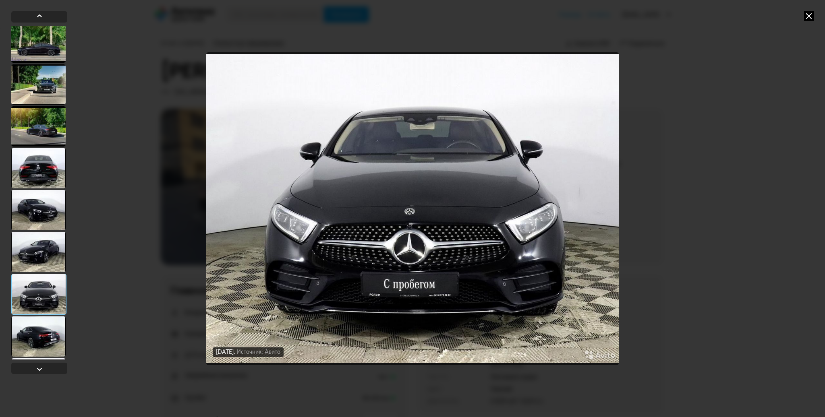
click at [45, 216] on div at bounding box center [38, 210] width 54 height 40
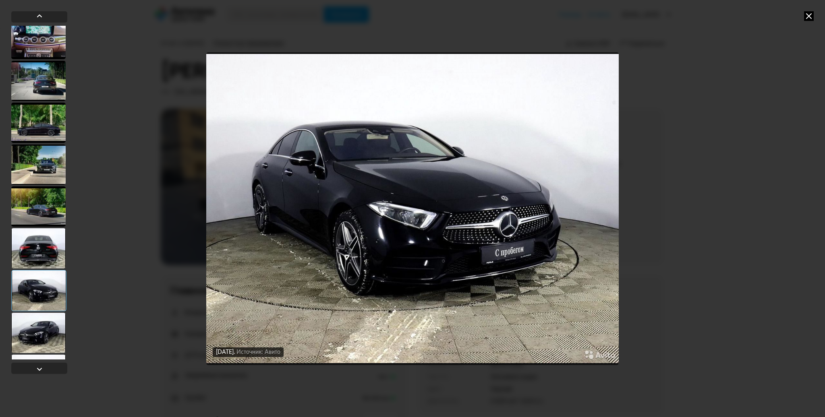
scroll to position [970, 0]
click at [45, 216] on div at bounding box center [38, 207] width 54 height 40
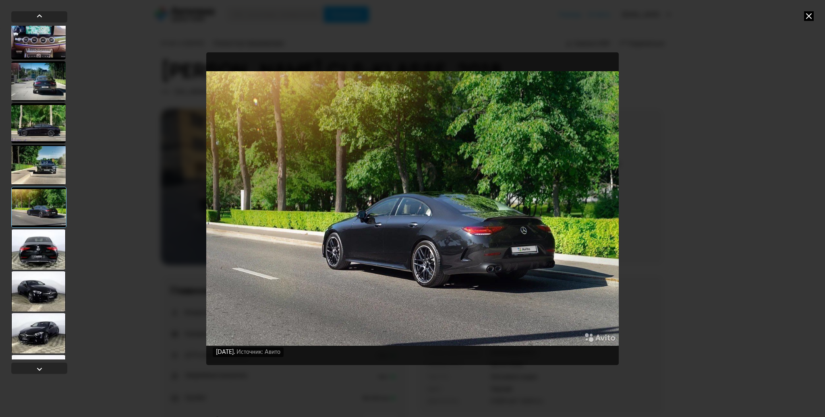
click at [44, 235] on div at bounding box center [38, 250] width 54 height 40
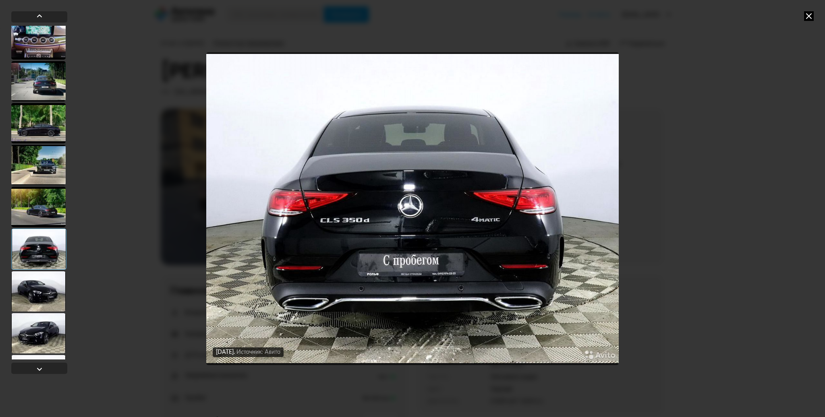
click at [45, 202] on div at bounding box center [38, 207] width 54 height 40
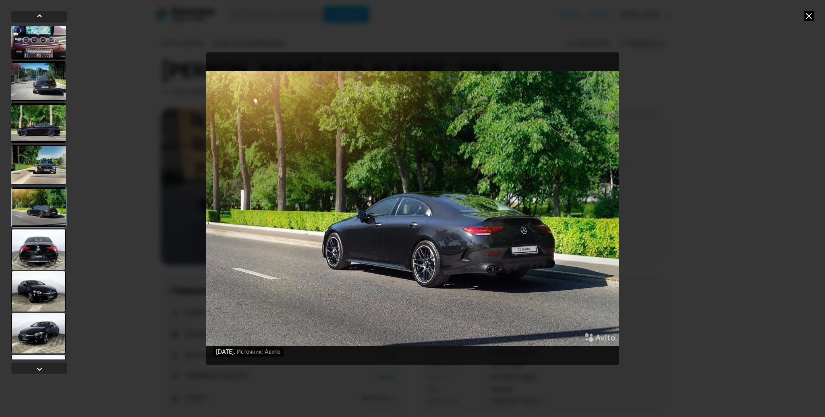
click at [45, 244] on div at bounding box center [38, 250] width 54 height 40
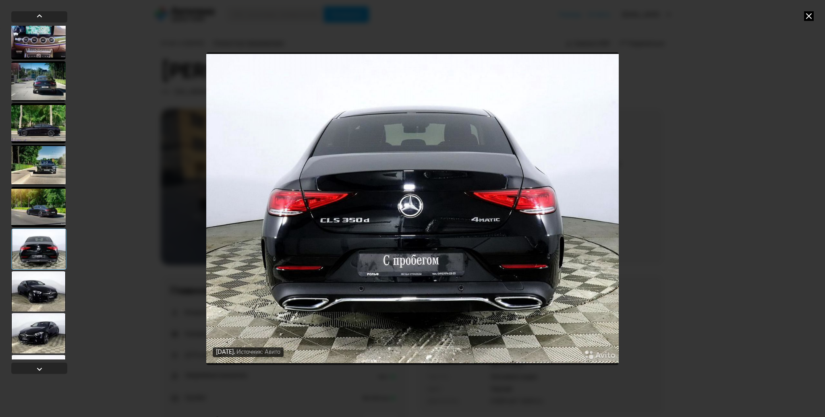
click at [50, 200] on div at bounding box center [38, 207] width 54 height 40
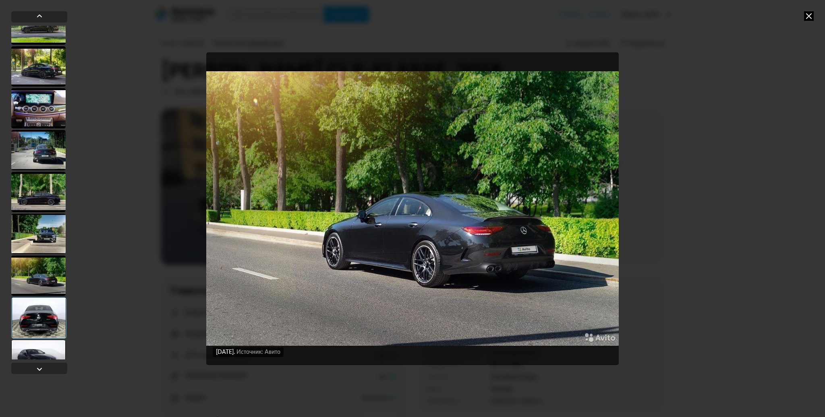
scroll to position [890, 0]
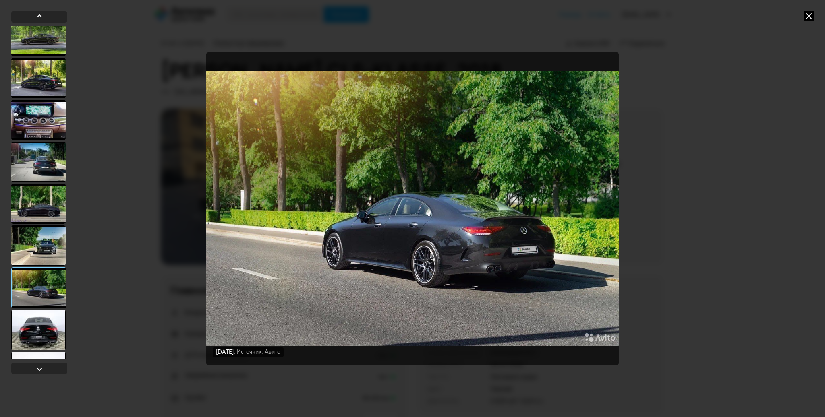
click at [45, 249] on div at bounding box center [38, 246] width 54 height 40
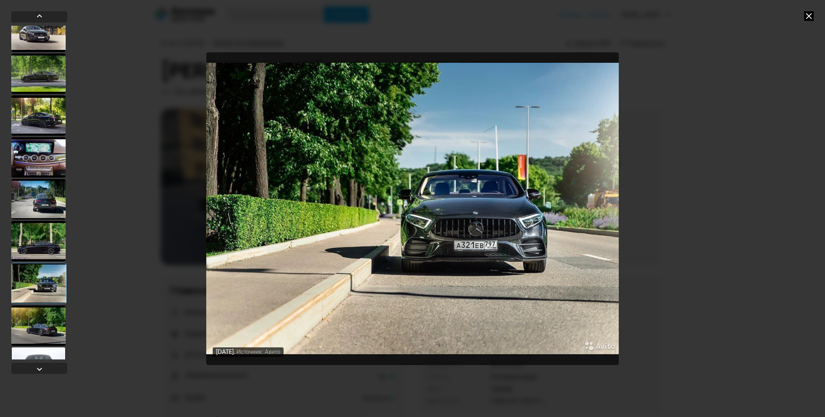
scroll to position [849, 0]
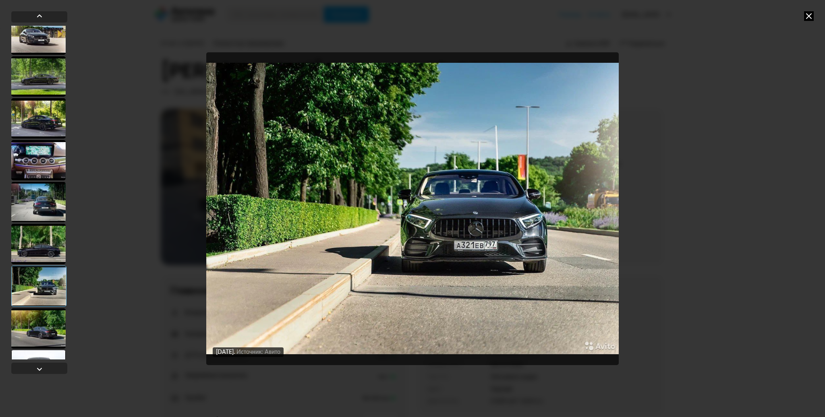
click at [44, 245] on div at bounding box center [38, 244] width 54 height 40
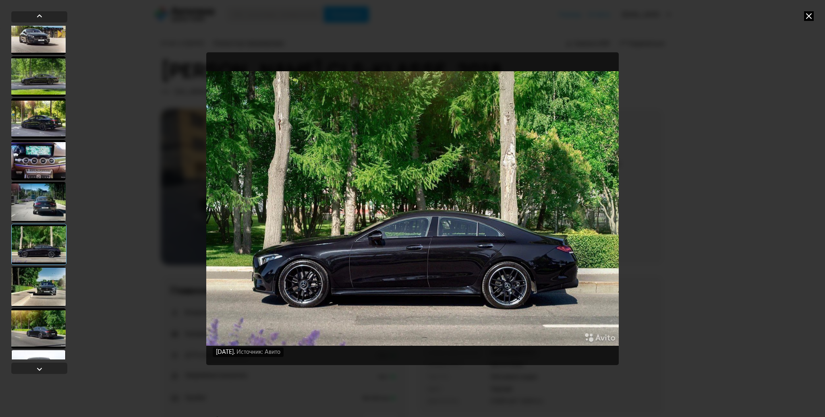
click at [47, 201] on div at bounding box center [38, 202] width 54 height 40
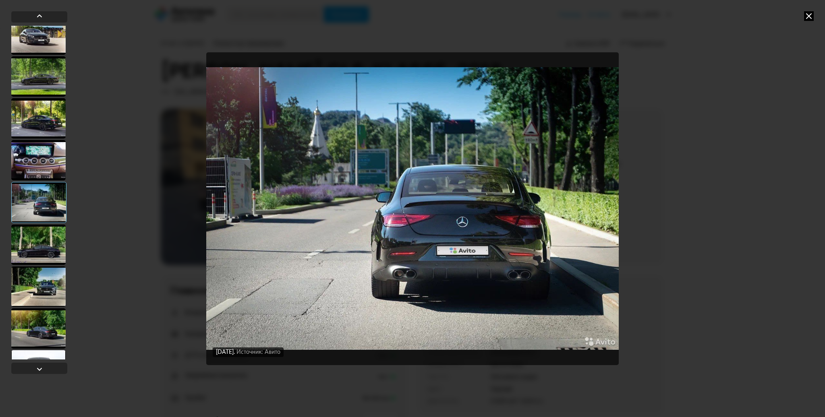
click at [39, 162] on div at bounding box center [38, 160] width 54 height 40
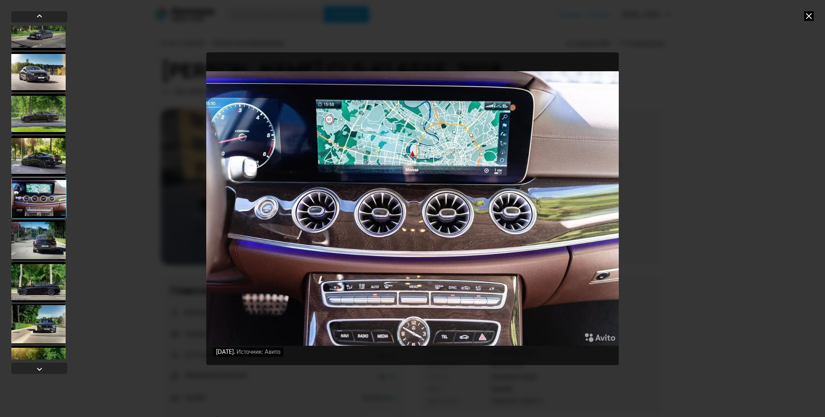
scroll to position [809, 0]
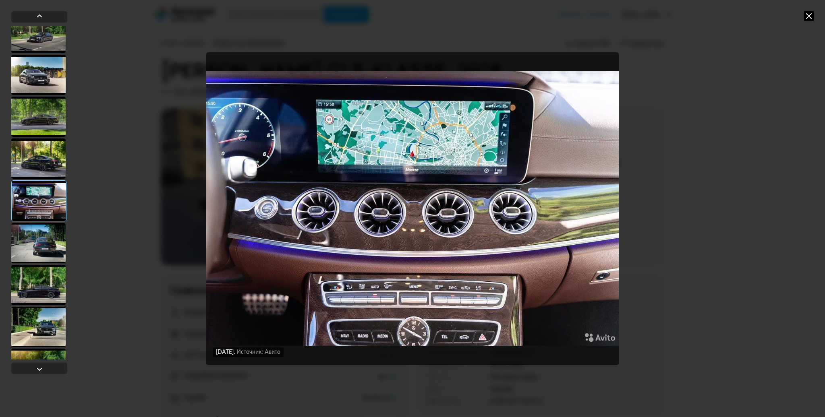
click at [39, 168] on div at bounding box center [38, 159] width 54 height 40
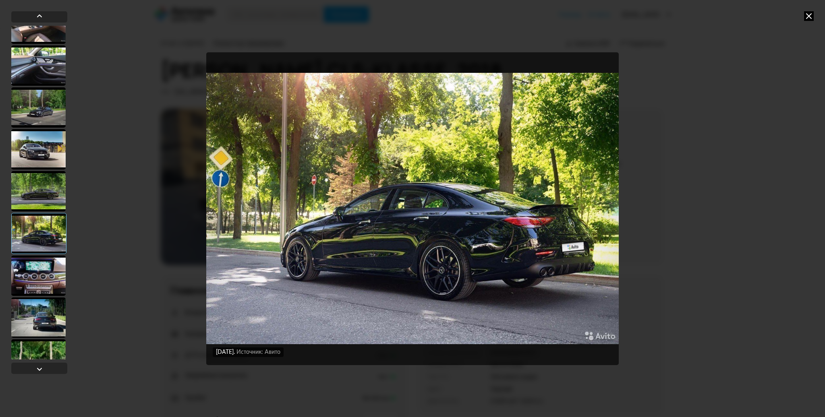
scroll to position [688, 0]
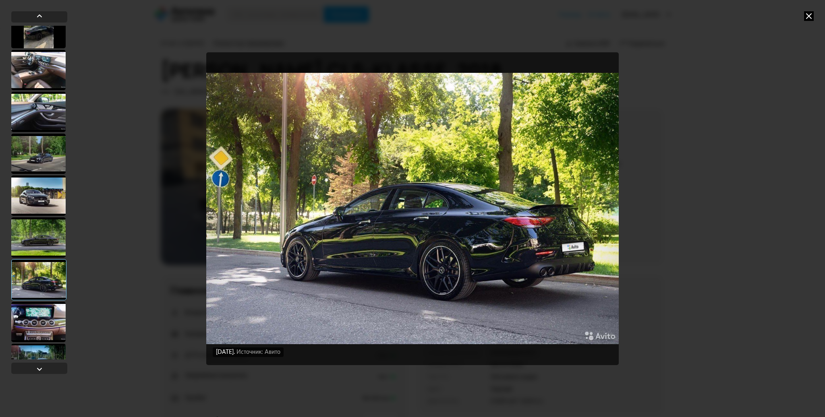
click at [39, 203] on div at bounding box center [38, 196] width 54 height 40
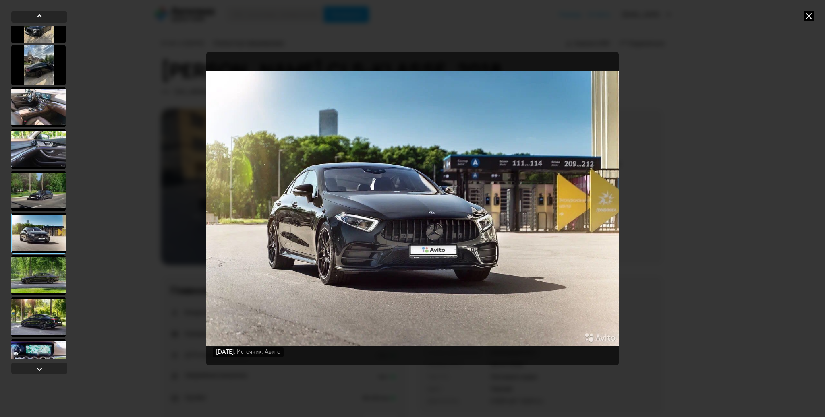
scroll to position [648, 0]
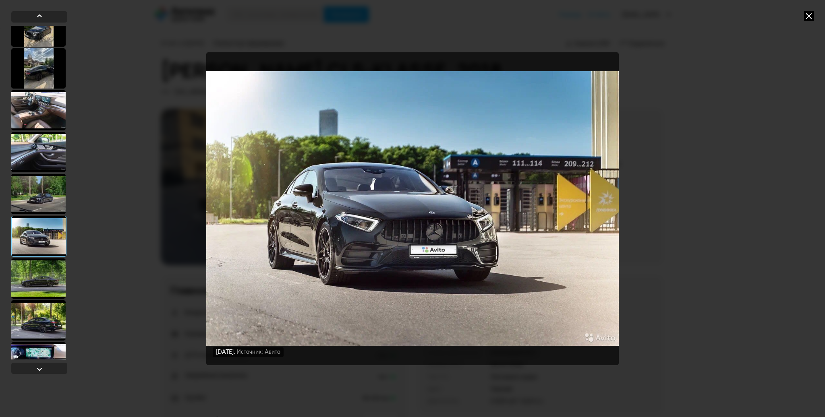
click at [39, 203] on div at bounding box center [38, 194] width 54 height 40
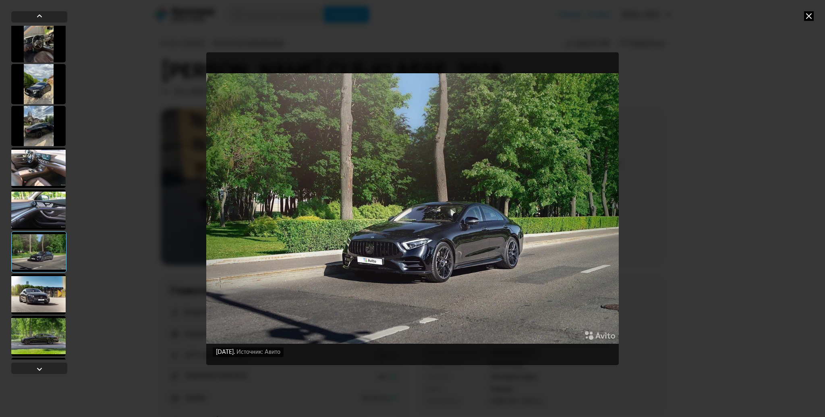
scroll to position [567, 0]
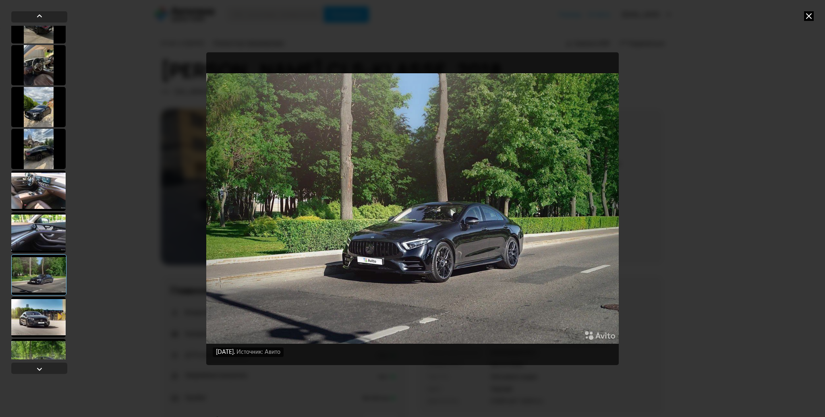
click at [39, 203] on div at bounding box center [38, 191] width 54 height 40
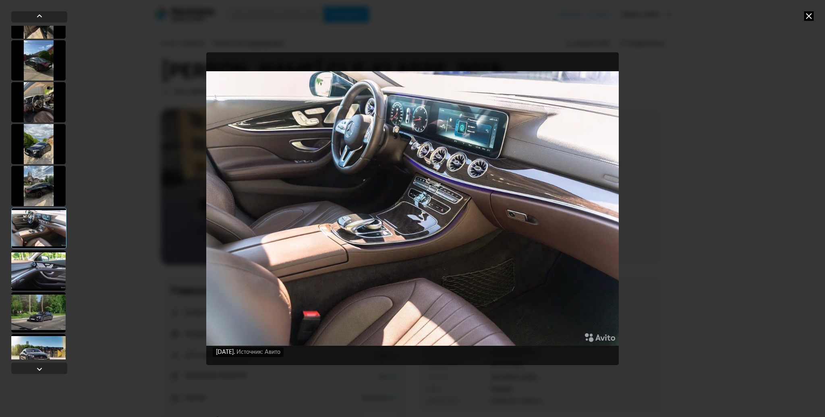
scroll to position [527, 0]
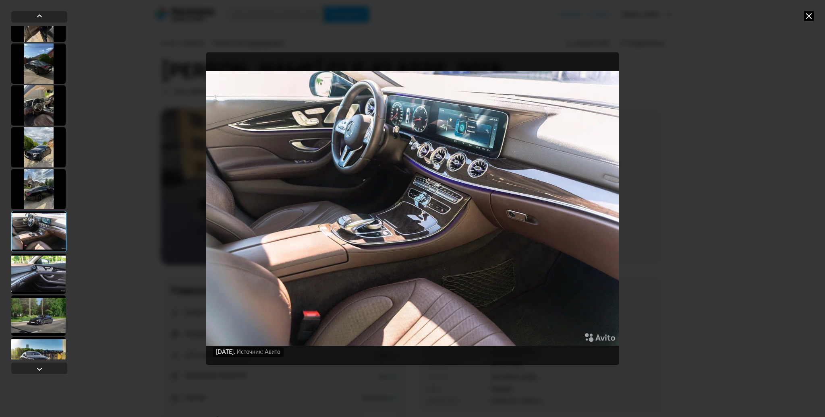
click at [43, 197] on div at bounding box center [38, 189] width 54 height 40
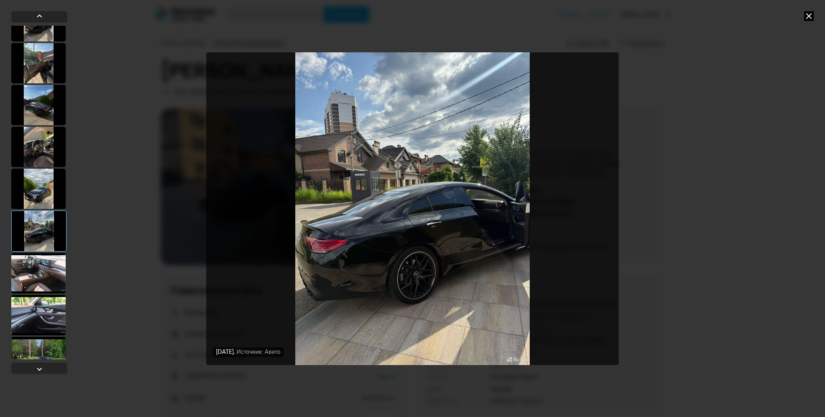
scroll to position [446, 0]
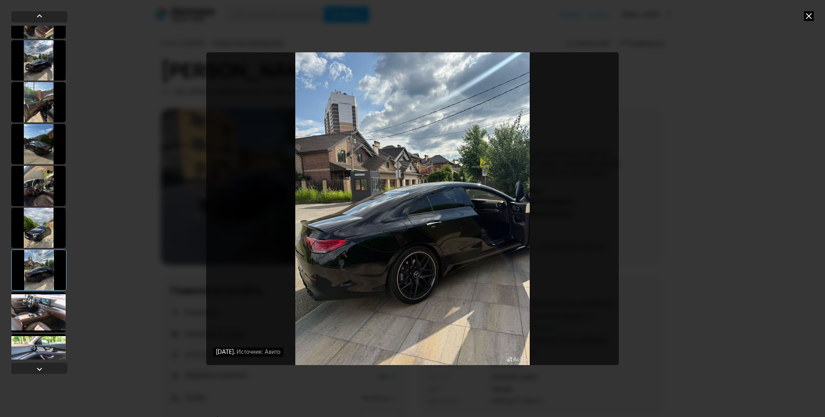
click at [38, 218] on div at bounding box center [38, 228] width 54 height 40
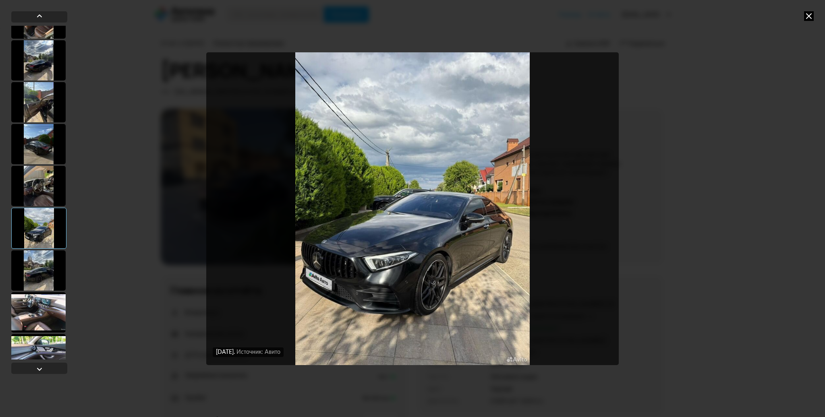
click at [35, 186] on div at bounding box center [38, 186] width 54 height 40
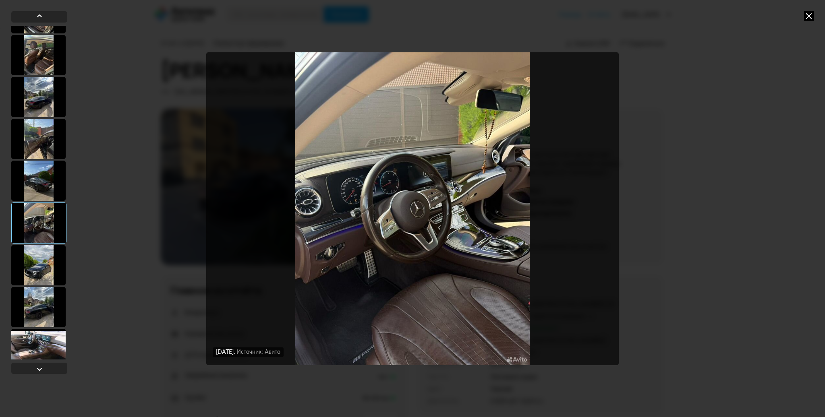
scroll to position [406, 0]
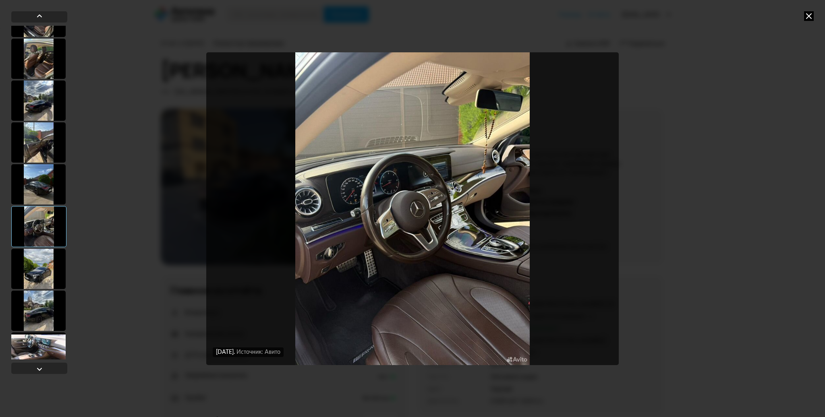
click at [42, 145] on div at bounding box center [38, 143] width 54 height 40
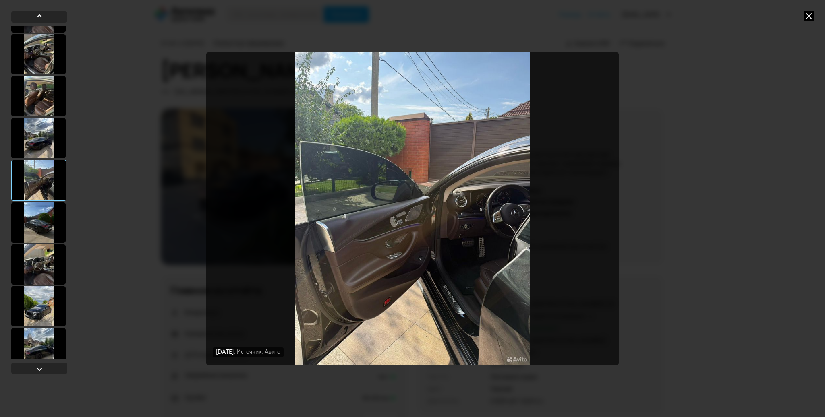
scroll to position [366, 0]
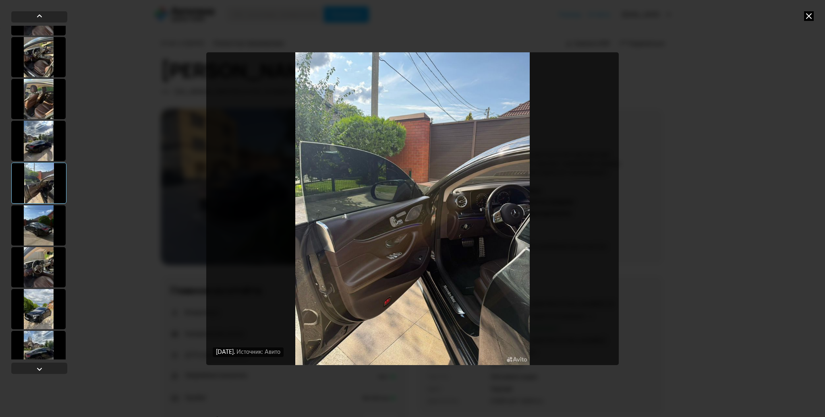
click at [38, 145] on div at bounding box center [38, 141] width 54 height 40
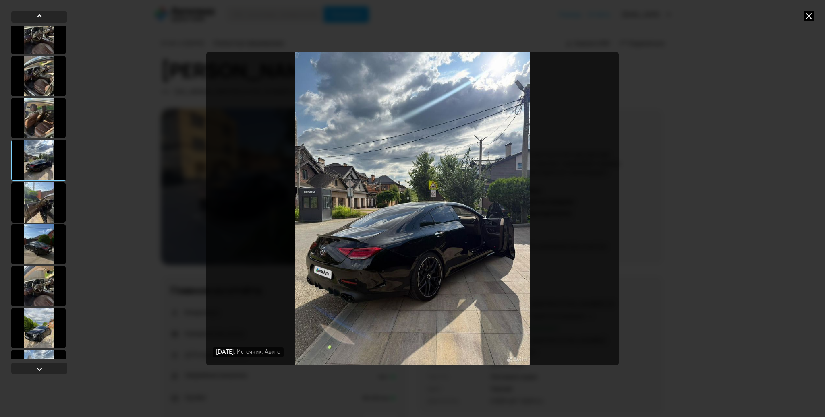
scroll to position [285, 0]
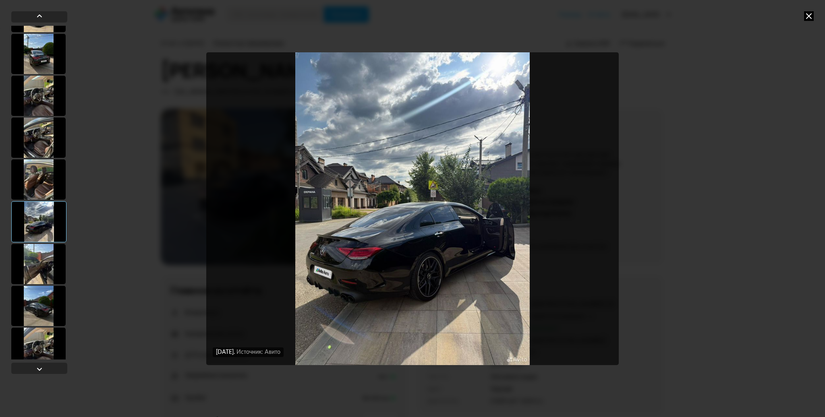
click at [45, 185] on div at bounding box center [38, 180] width 54 height 40
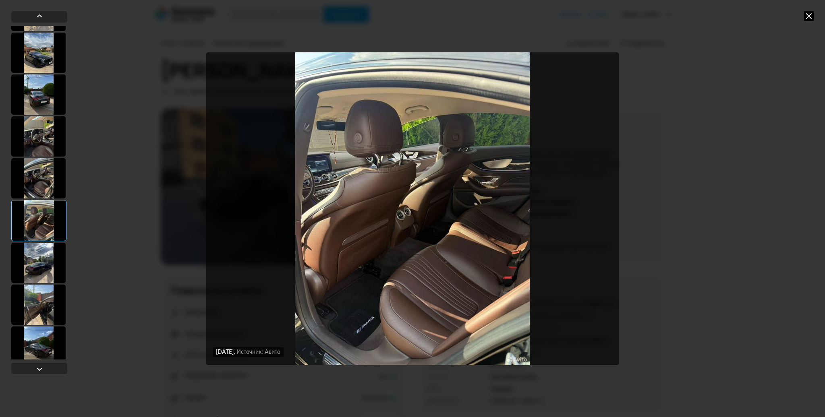
scroll to position [205, 0]
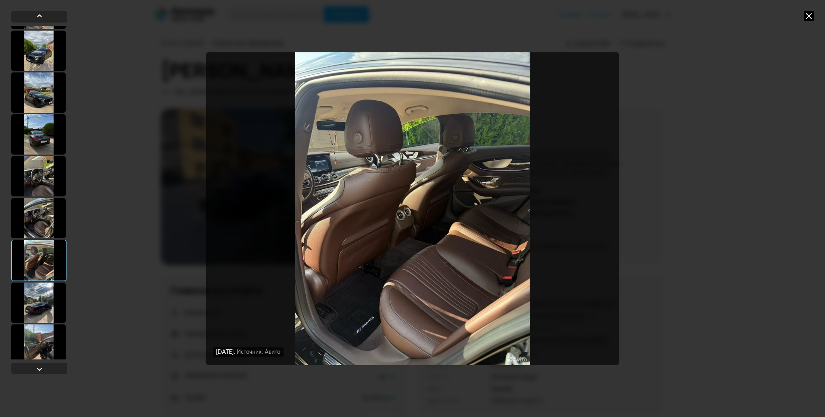
click at [39, 178] on div at bounding box center [38, 176] width 54 height 40
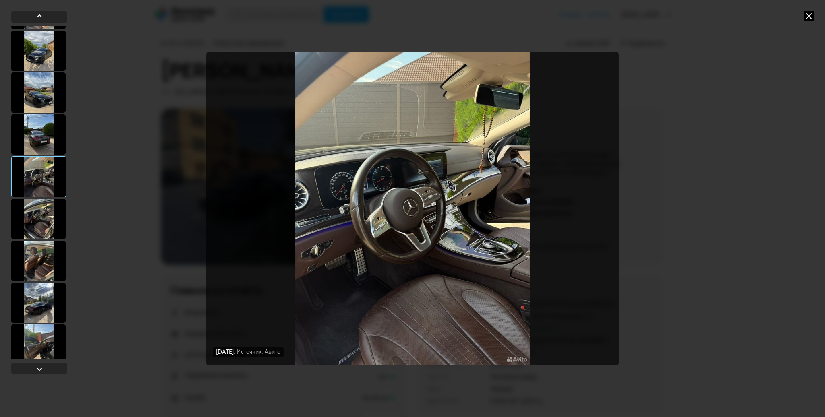
click at [383, 185] on img "Go to Slide 9" at bounding box center [412, 208] width 413 height 313
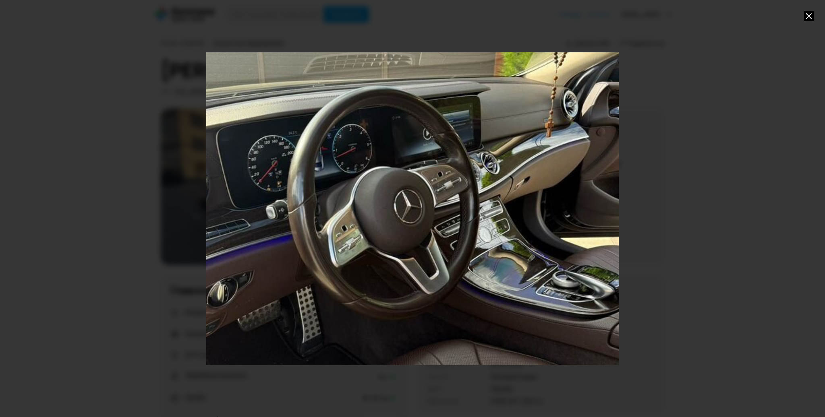
click at [284, 233] on div "Go to Slide 9" at bounding box center [412, 209] width 825 height 626
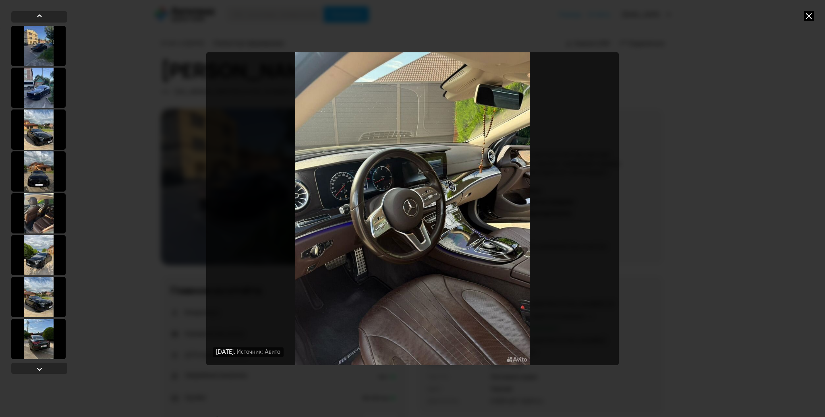
click at [44, 47] on div at bounding box center [38, 46] width 54 height 40
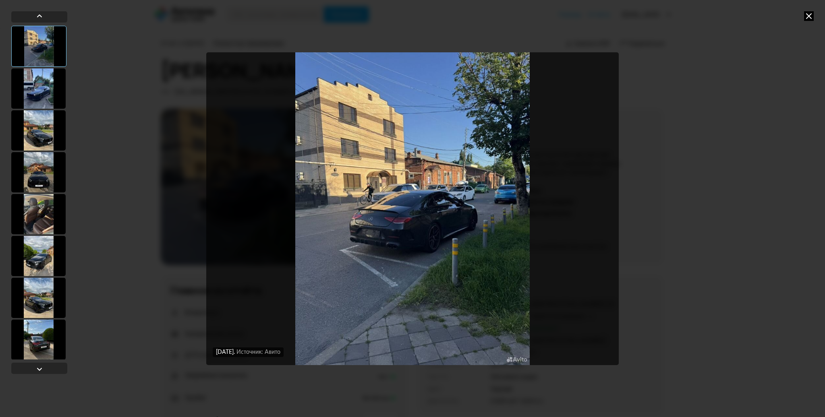
click at [48, 218] on div at bounding box center [38, 214] width 54 height 40
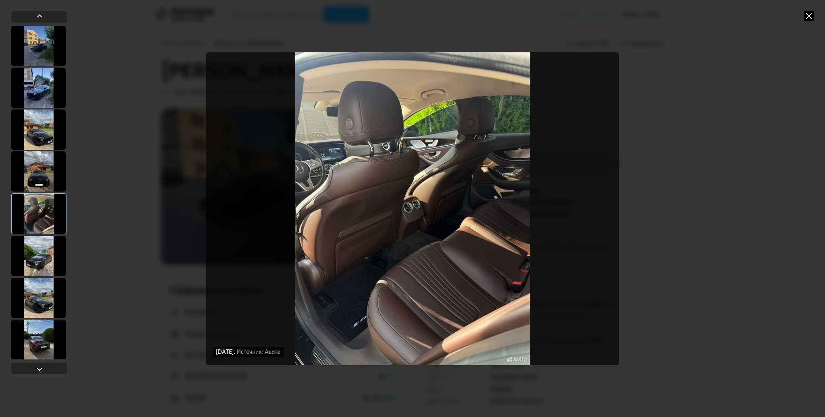
click at [47, 260] on div at bounding box center [38, 256] width 54 height 40
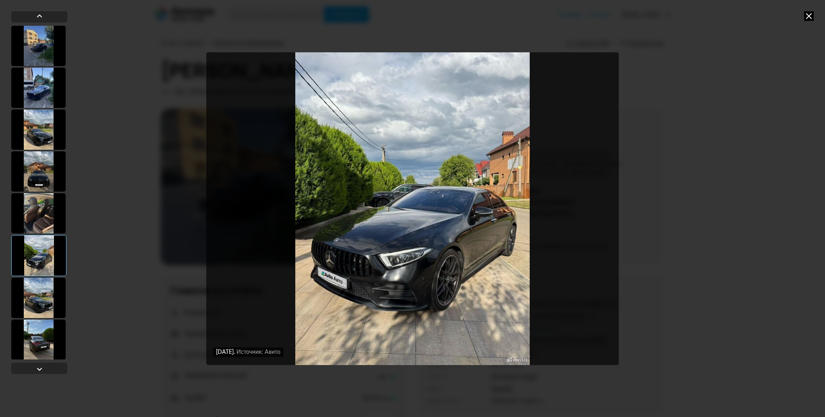
click at [39, 216] on div at bounding box center [38, 213] width 54 height 40
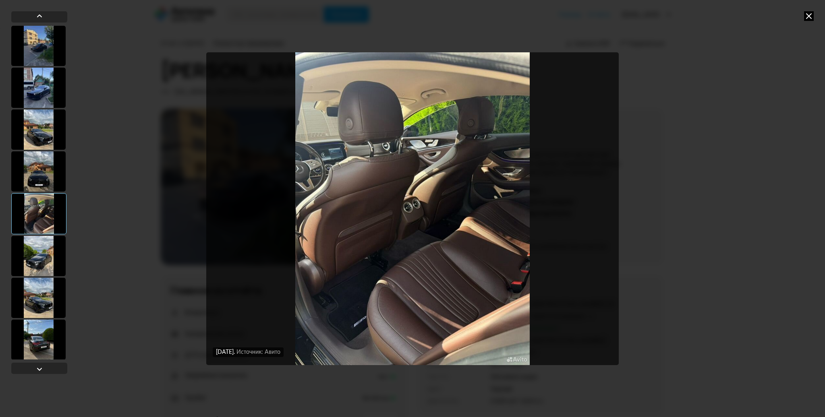
click at [346, 163] on img "Go to Slide 5" at bounding box center [412, 208] width 413 height 313
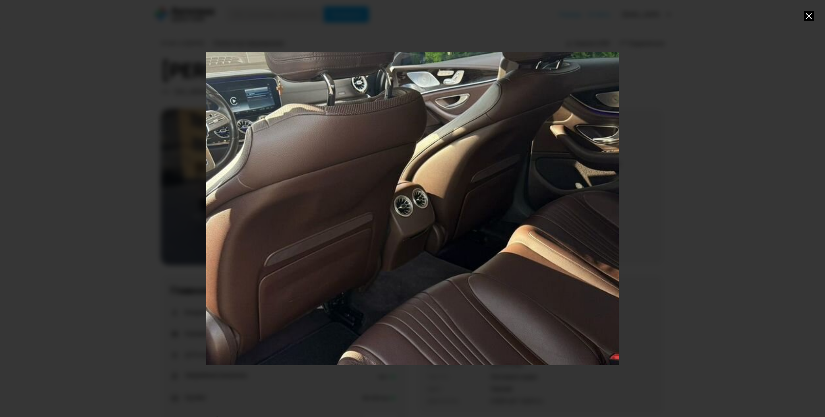
click at [348, 172] on div "Go to Slide 5" at bounding box center [412, 209] width 825 height 626
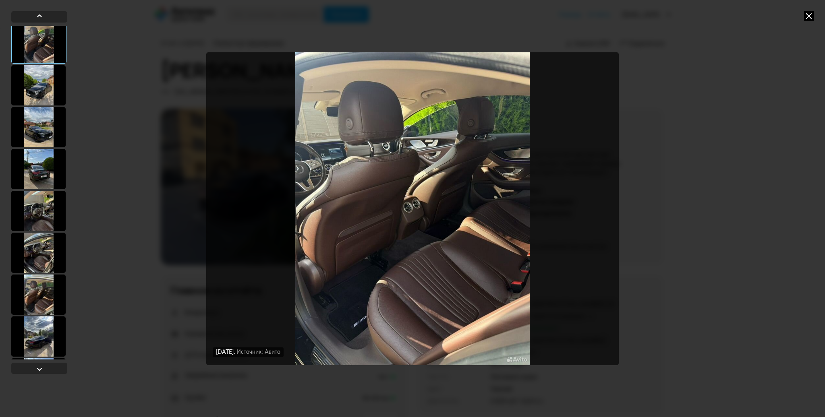
scroll to position [242, 0]
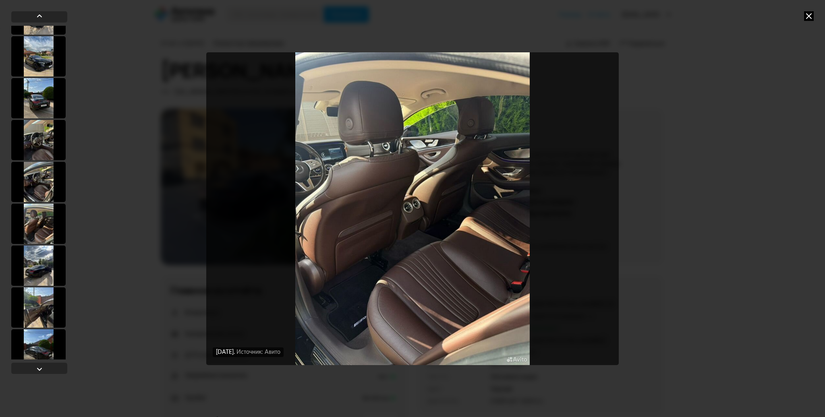
click at [47, 216] on div at bounding box center [38, 224] width 54 height 40
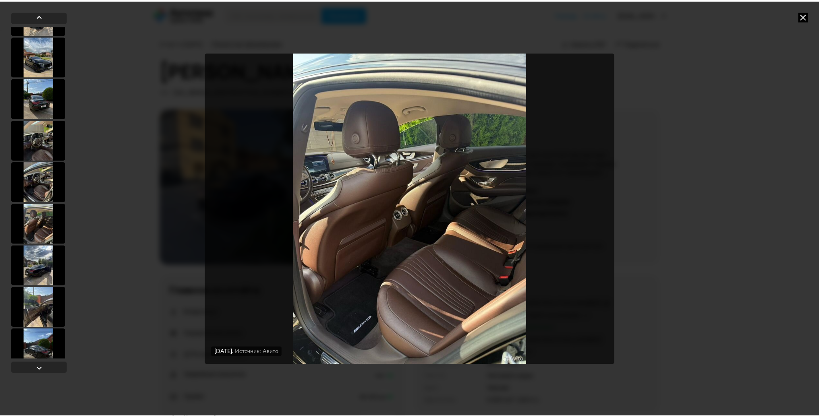
scroll to position [241, 0]
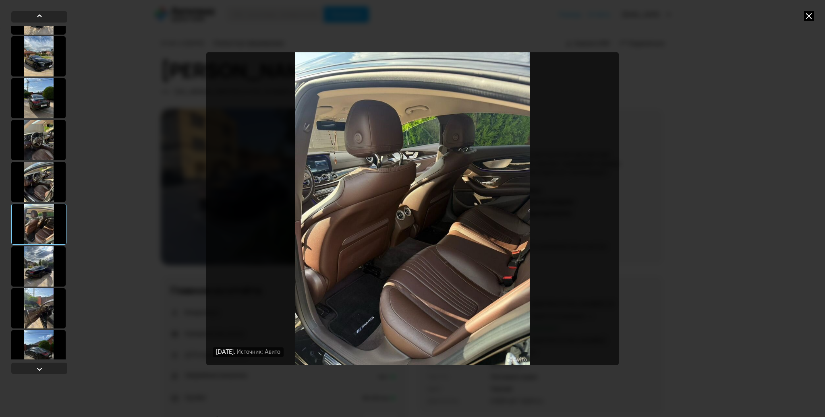
click at [33, 185] on div at bounding box center [38, 182] width 54 height 40
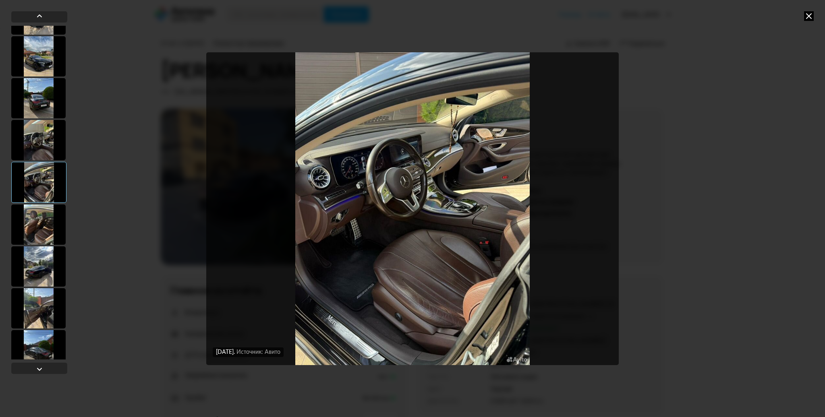
click at [393, 185] on img "Go to Slide 10" at bounding box center [412, 208] width 413 height 313
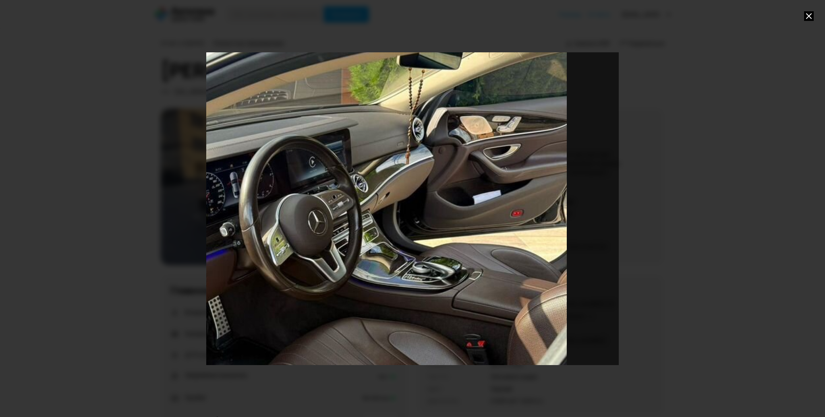
drag, startPoint x: 420, startPoint y: 181, endPoint x: 340, endPoint y: 249, distance: 104.9
click at [340, 249] on div "Go to Slide 10" at bounding box center [332, 276] width 825 height 626
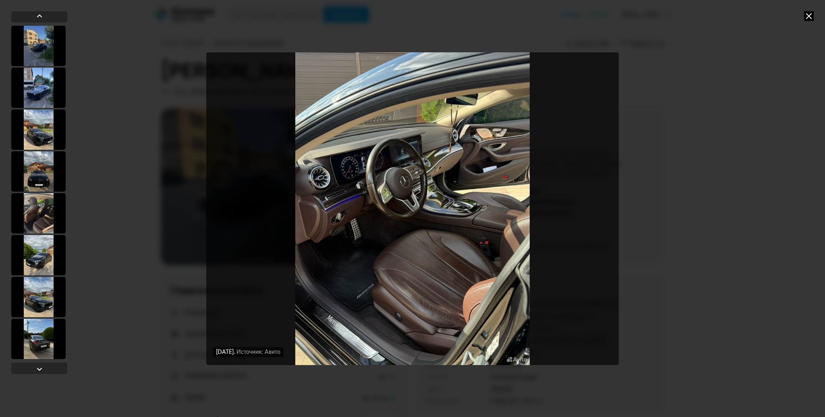
click at [370, 187] on img "Go to Slide 10" at bounding box center [412, 208] width 413 height 313
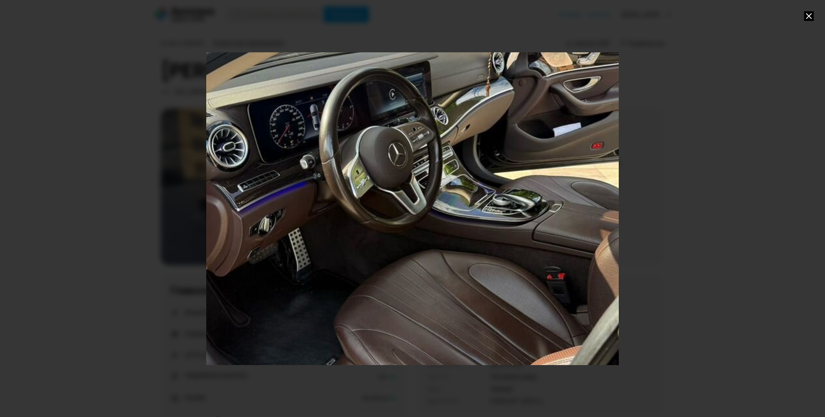
click at [373, 195] on div "Go to Slide 10" at bounding box center [412, 209] width 825 height 626
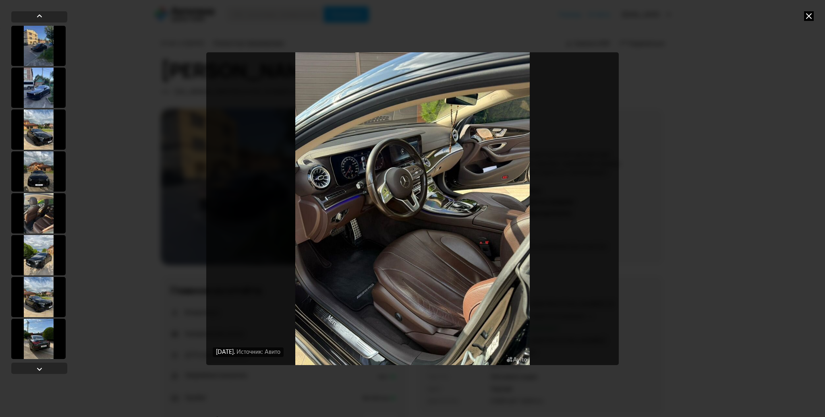
click at [691, 141] on div "[DATE] Источник: Авито [DATE] Источник: Авито [DATE] Источник: Авито [DATE] Ист…" at bounding box center [412, 208] width 825 height 417
drag, startPoint x: 808, startPoint y: 17, endPoint x: 758, endPoint y: 25, distance: 50.1
click at [808, 17] on icon at bounding box center [809, 16] width 10 height 10
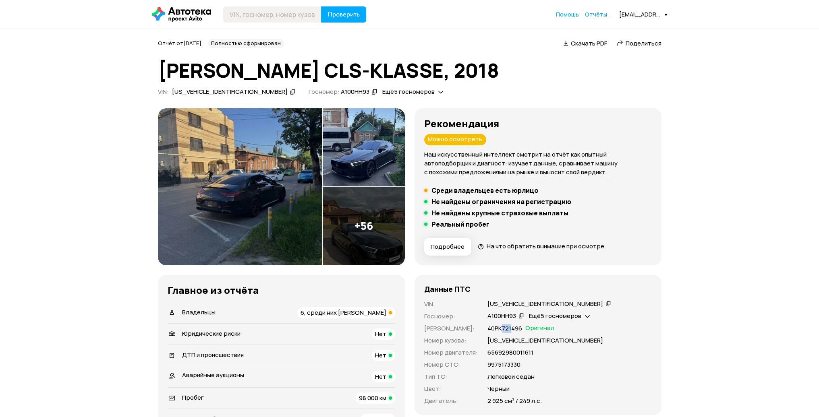
click at [307, 172] on img at bounding box center [240, 186] width 164 height 157
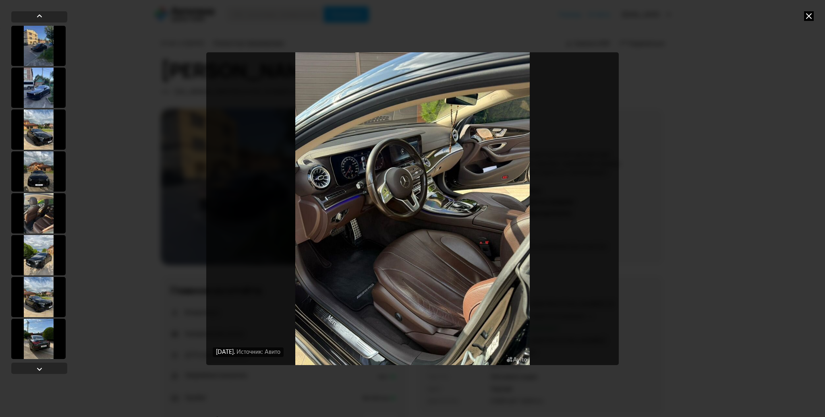
click at [390, 297] on img "Go to Slide 10" at bounding box center [412, 208] width 413 height 313
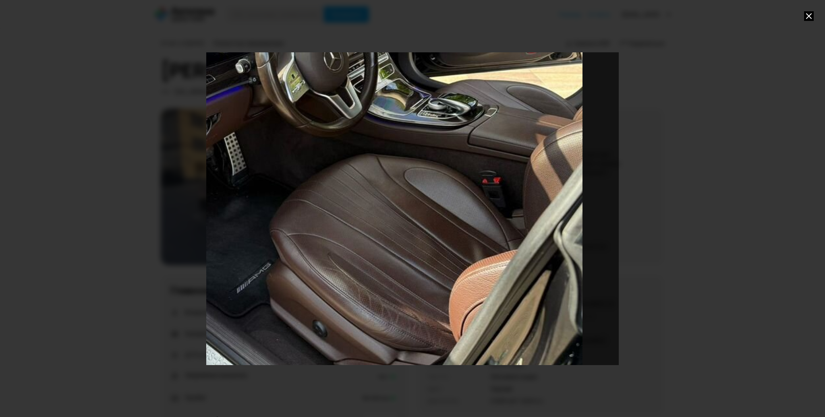
drag, startPoint x: 449, startPoint y: 335, endPoint x: 385, endPoint y: 239, distance: 115.6
click at [385, 239] on div "Go to Slide 10" at bounding box center [348, 113] width 825 height 626
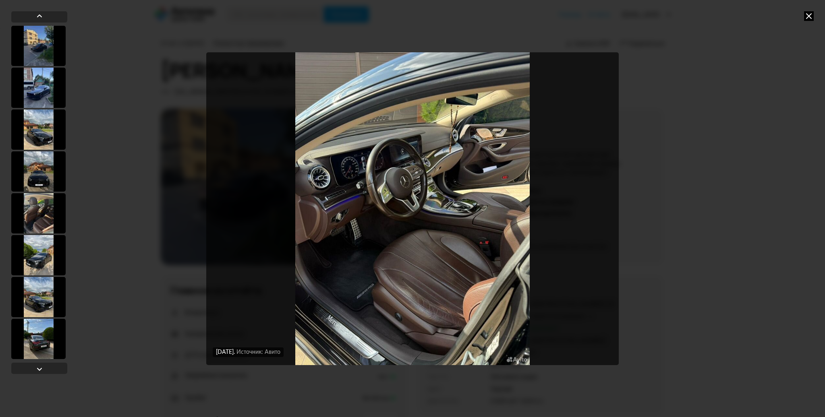
click at [433, 280] on img "Go to Slide 10" at bounding box center [412, 208] width 413 height 313
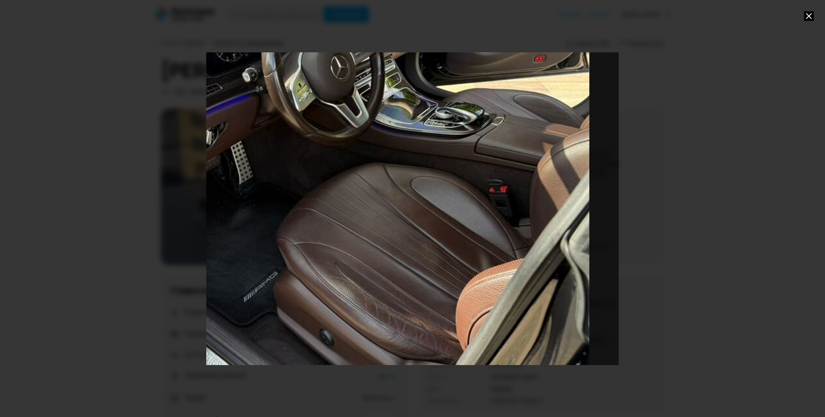
drag, startPoint x: 462, startPoint y: 326, endPoint x: 404, endPoint y: 239, distance: 104.4
click at [404, 239] on div "Go to Slide 10" at bounding box center [354, 122] width 825 height 626
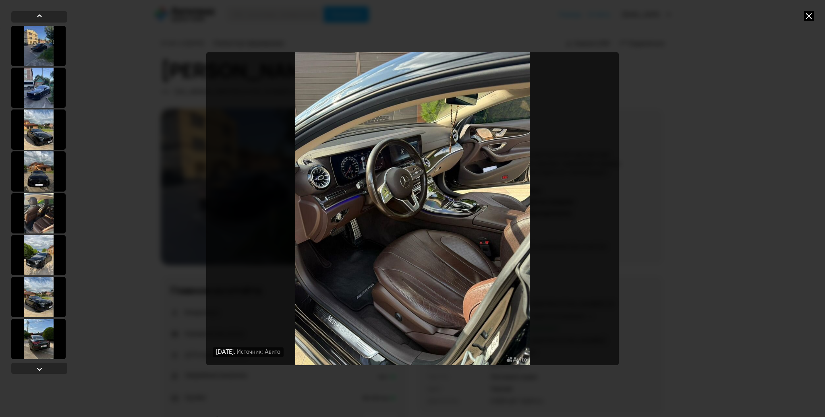
click at [467, 296] on img "Go to Slide 10" at bounding box center [412, 208] width 413 height 313
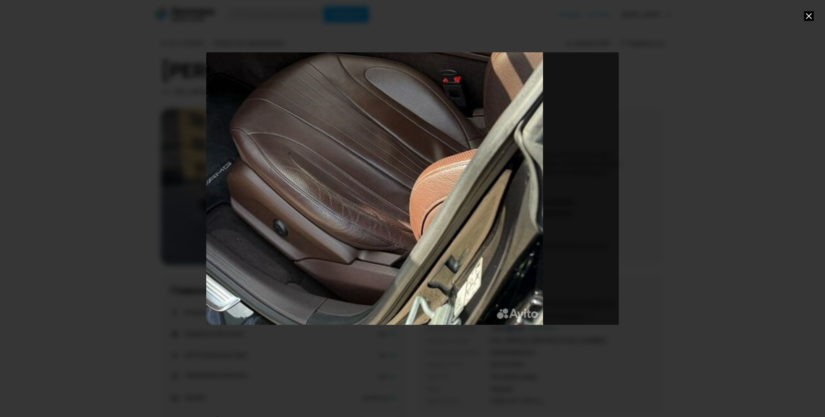
drag, startPoint x: 465, startPoint y: 330, endPoint x: 361, endPoint y: 113, distance: 240.4
click at [361, 113] on div "Go to Slide 10" at bounding box center [308, 12] width 825 height 626
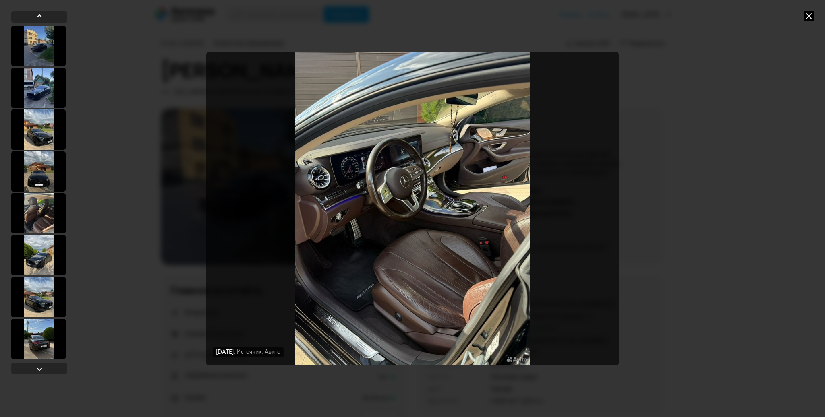
click at [424, 261] on img "Go to Slide 10" at bounding box center [412, 208] width 413 height 313
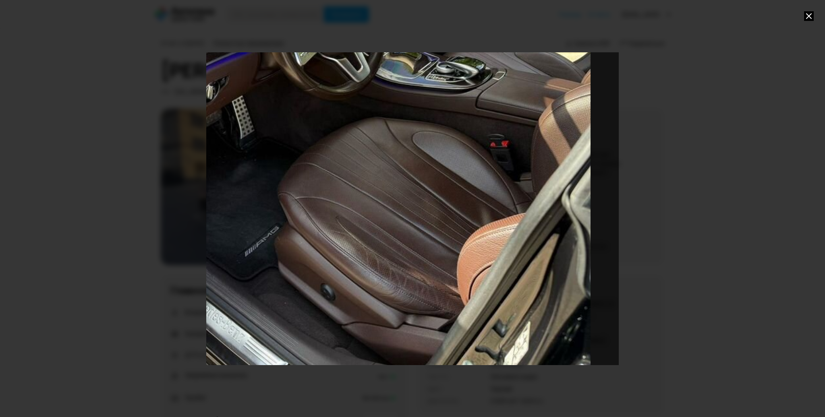
drag, startPoint x: 445, startPoint y: 348, endPoint x: 388, endPoint y: 216, distance: 144.1
click at [388, 216] on div "Go to Slide 10" at bounding box center [356, 76] width 825 height 626
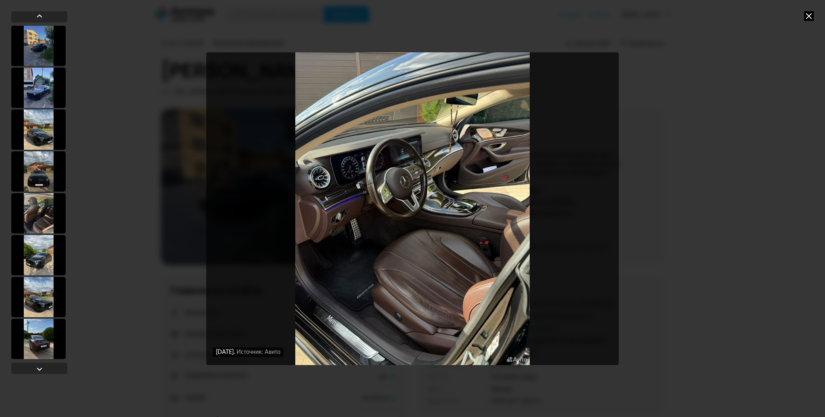
drag, startPoint x: 785, startPoint y: 105, endPoint x: 794, endPoint y: 76, distance: 31.0
click at [785, 105] on div "[DATE] Источник: Авито [DATE] Источник: Авито [DATE] Источник: Авито [DATE] Ист…" at bounding box center [412, 208] width 825 height 417
click at [808, 17] on icon at bounding box center [809, 16] width 10 height 10
